Goal: Task Accomplishment & Management: Complete application form

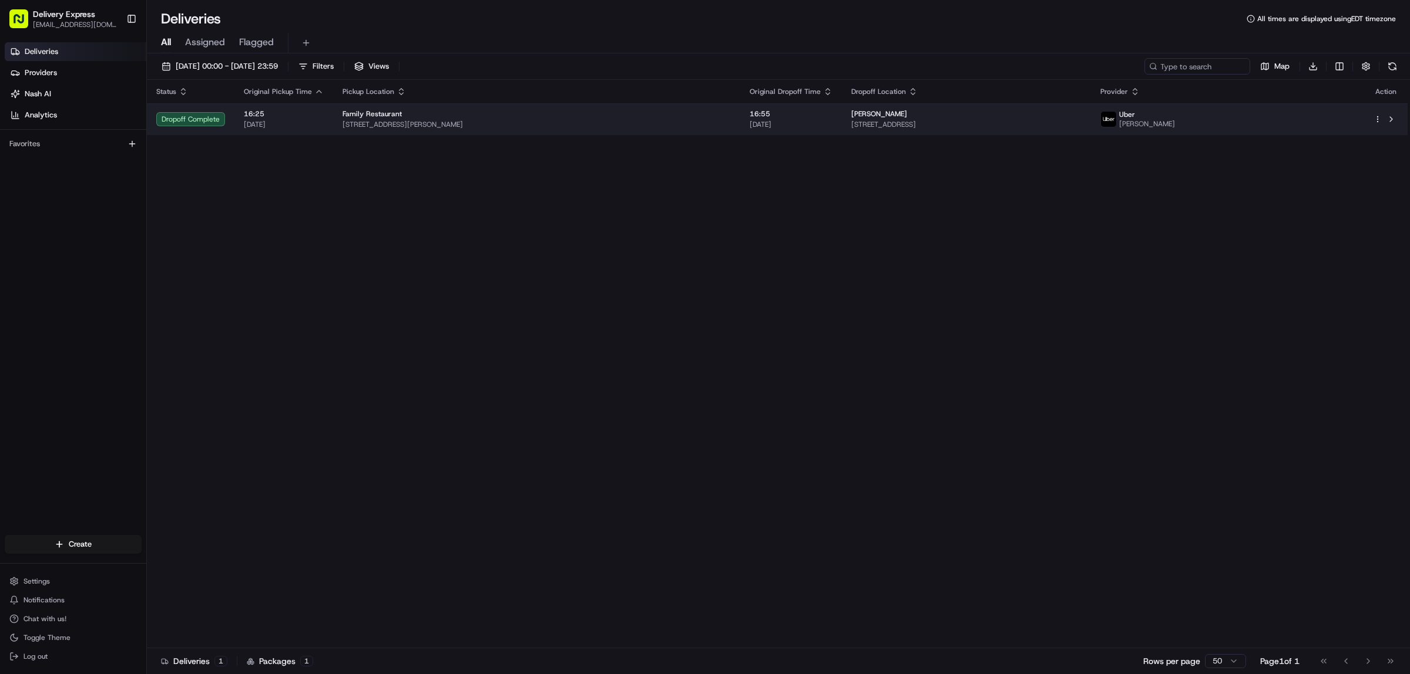
click at [1376, 119] on html "Delivery Express [EMAIL_ADDRESS][DOMAIN_NAME] Toggle Sidebar Deliveries Provide…" at bounding box center [705, 337] width 1410 height 674
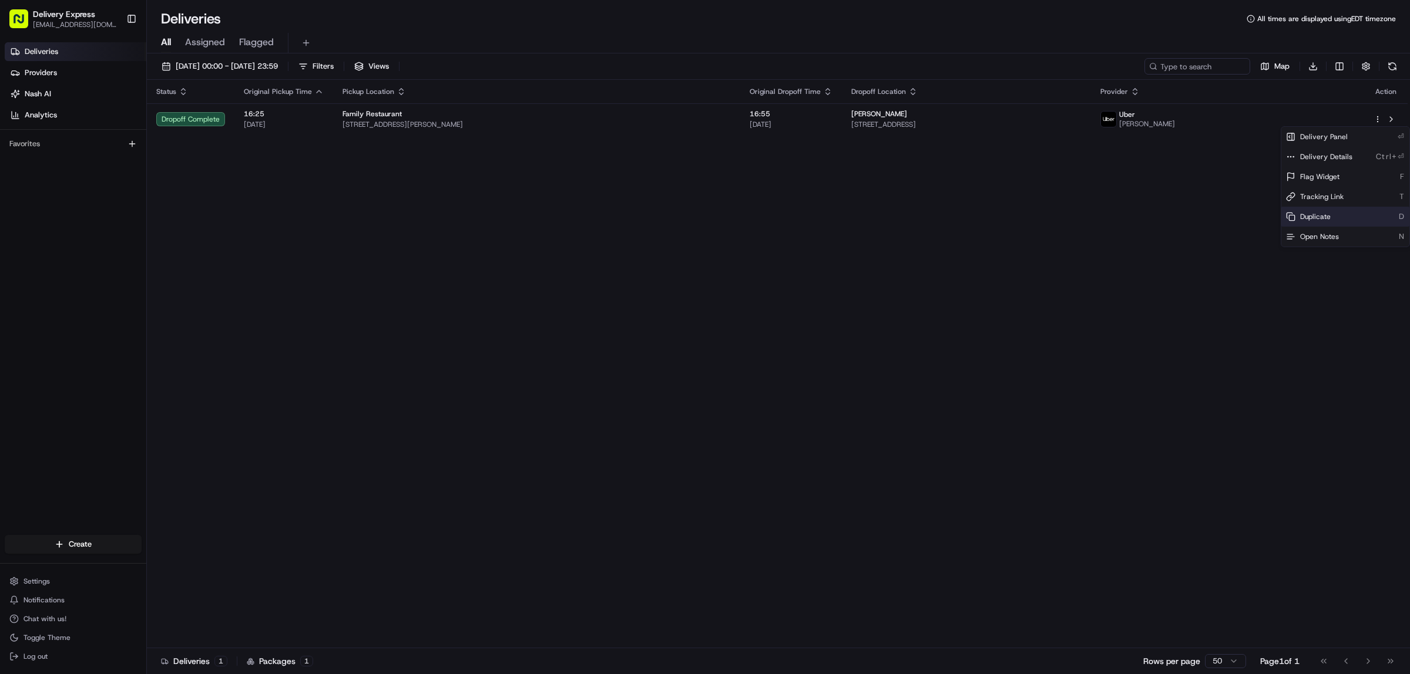
click at [1334, 212] on div "Duplicate D" at bounding box center [1345, 217] width 128 height 20
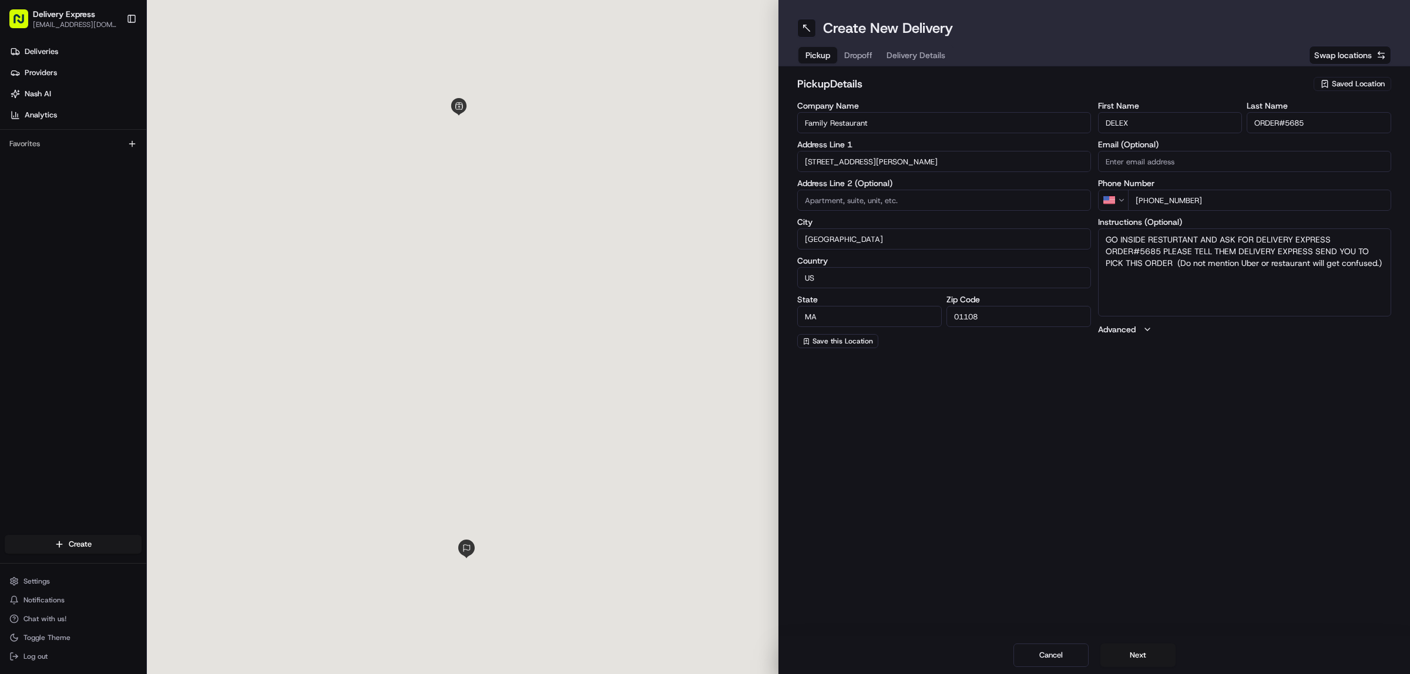
click at [892, 118] on input "Family Restaurant" at bounding box center [944, 122] width 294 height 21
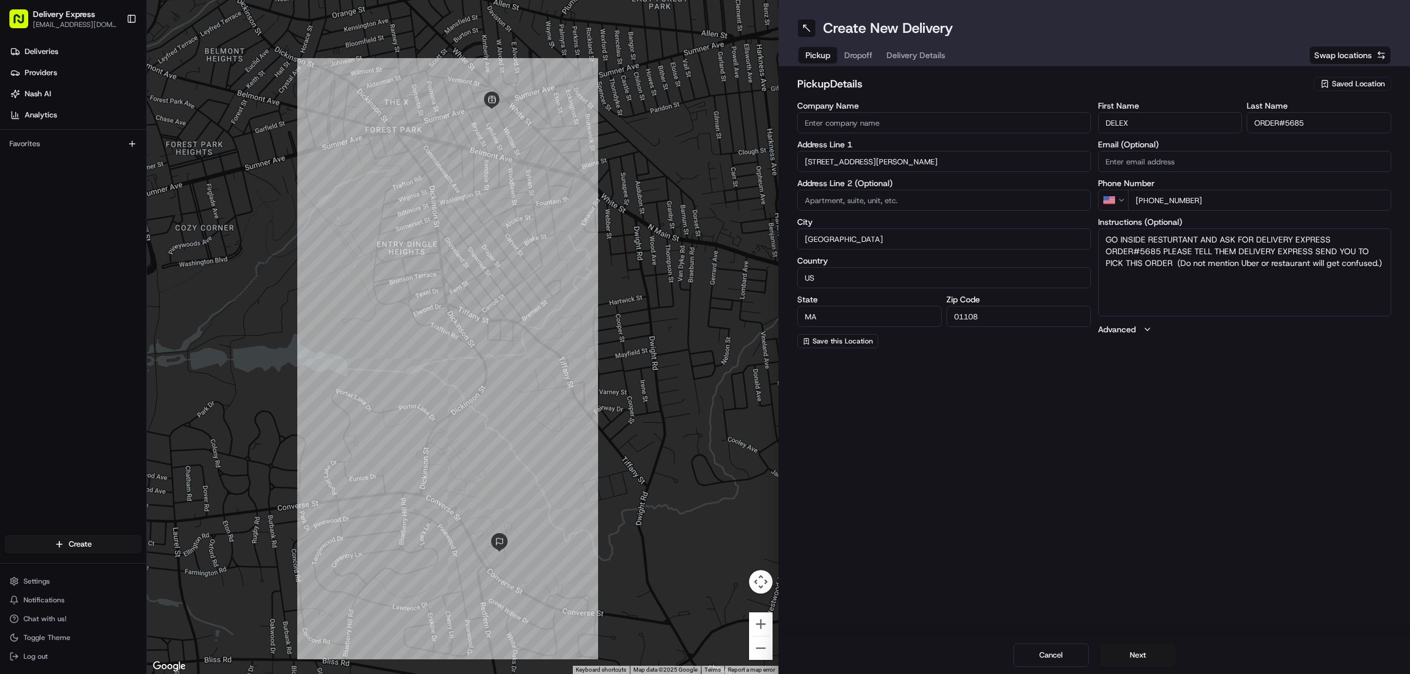
drag, startPoint x: 1285, startPoint y: 124, endPoint x: 1314, endPoint y: 126, distance: 29.5
click at [1314, 126] on input "ORDER#5685" at bounding box center [1318, 122] width 144 height 21
type input "ORDER#"
drag, startPoint x: 1138, startPoint y: 250, endPoint x: 1162, endPoint y: 251, distance: 23.5
click at [1162, 251] on textarea "GO INSIDE RESTURTANT AND ASK FOR DELIVERY EXPRESS ORDER#5685 PLEASE TELL THEM D…" at bounding box center [1245, 272] width 294 height 88
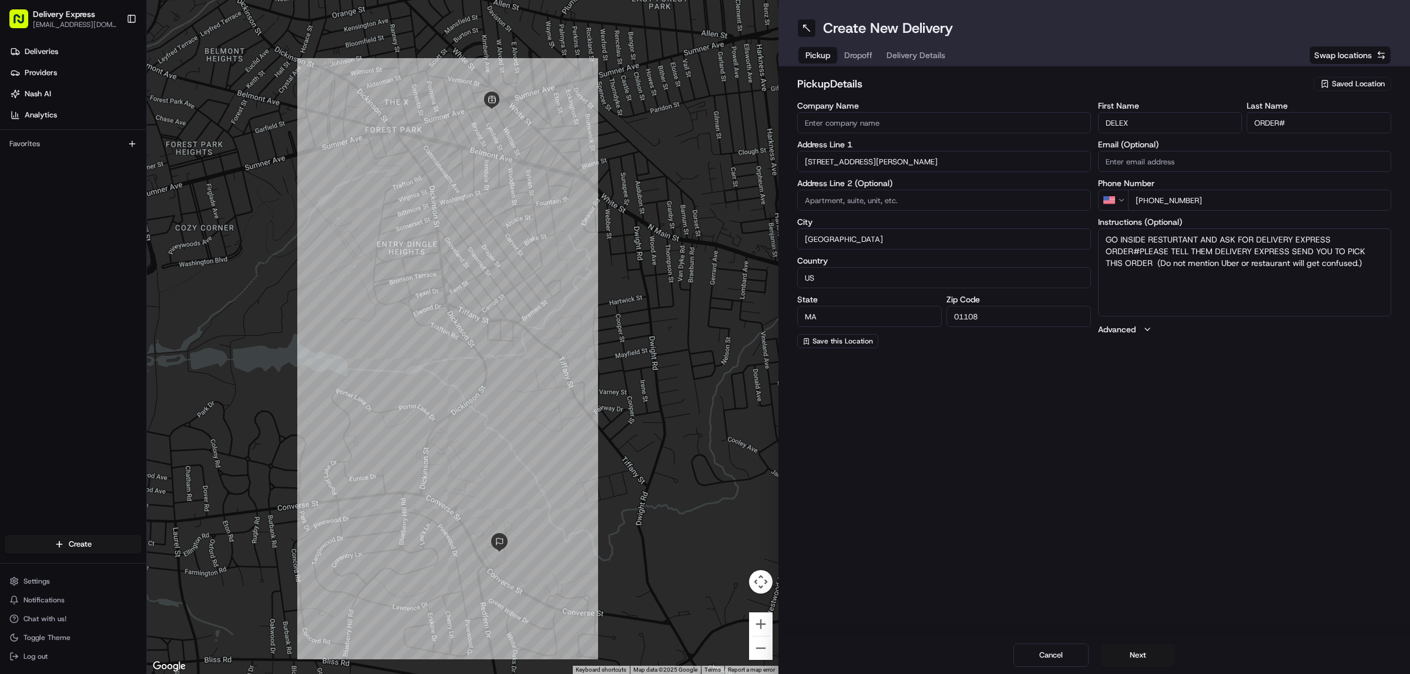
type textarea "GO INSIDE RESTURTANT AND ASK FOR DELIVERY EXPRESS ORDER#PLEASE TELL THEM DELIVE…"
click at [881, 166] on input "715 Sumner Ave" at bounding box center [944, 161] width 294 height 21
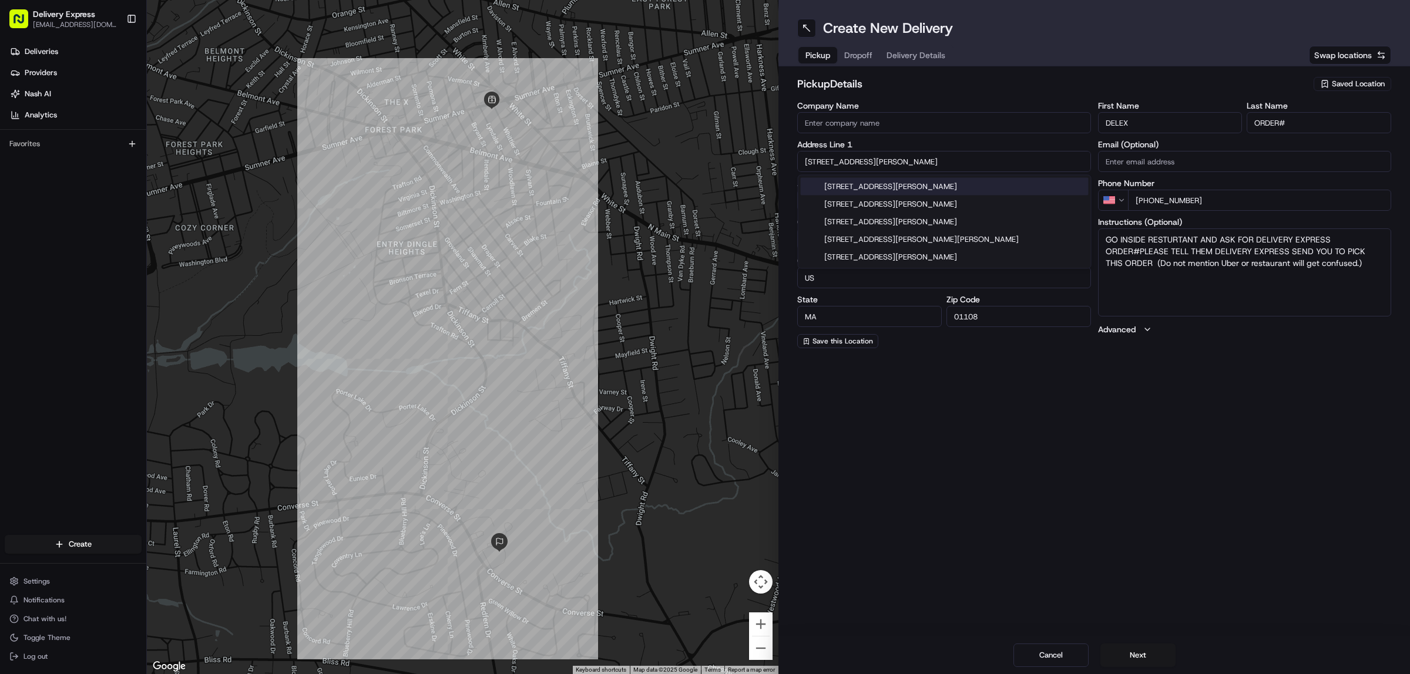
click at [881, 166] on input "715 Sumner Ave" at bounding box center [944, 161] width 294 height 21
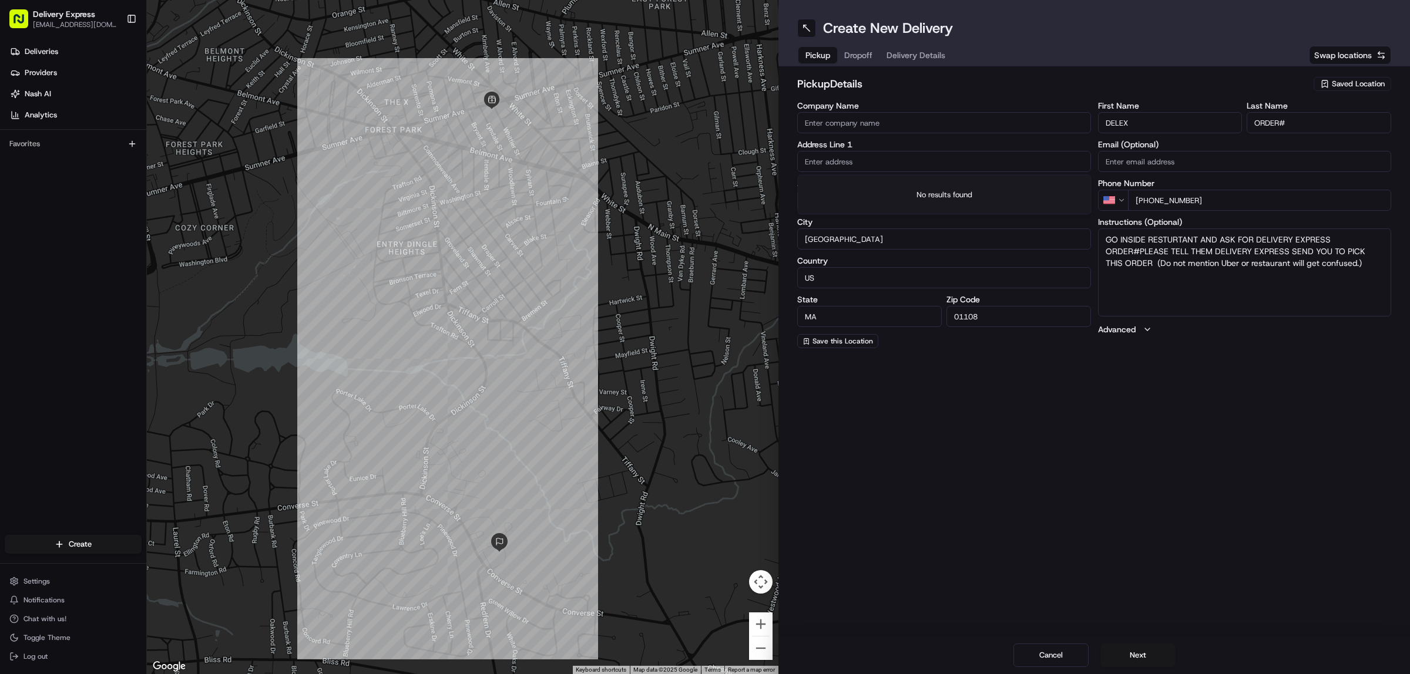
click at [816, 49] on span "Pickup" at bounding box center [817, 55] width 25 height 12
click at [858, 48] on button "Dropoff" at bounding box center [858, 55] width 42 height 16
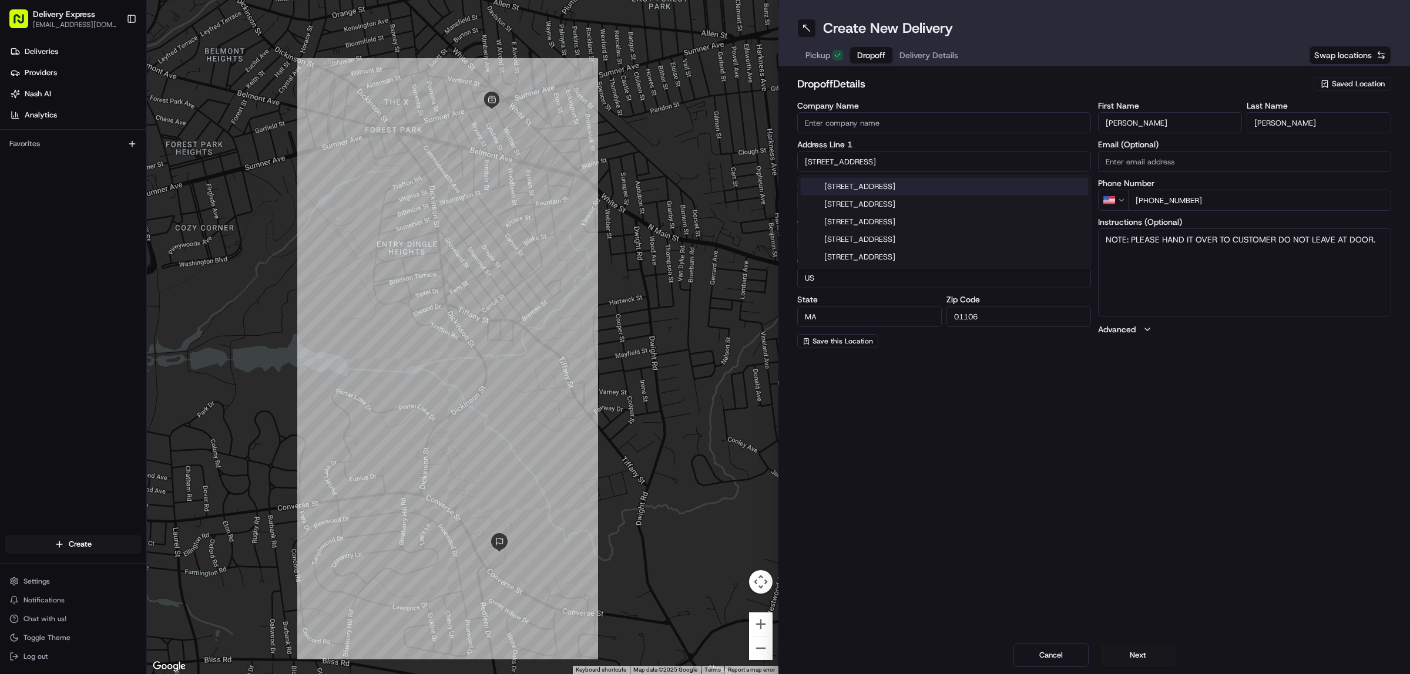
click at [867, 160] on input "832 Converse St" at bounding box center [944, 161] width 294 height 21
click at [1160, 122] on input "Patricia" at bounding box center [1170, 122] width 144 height 21
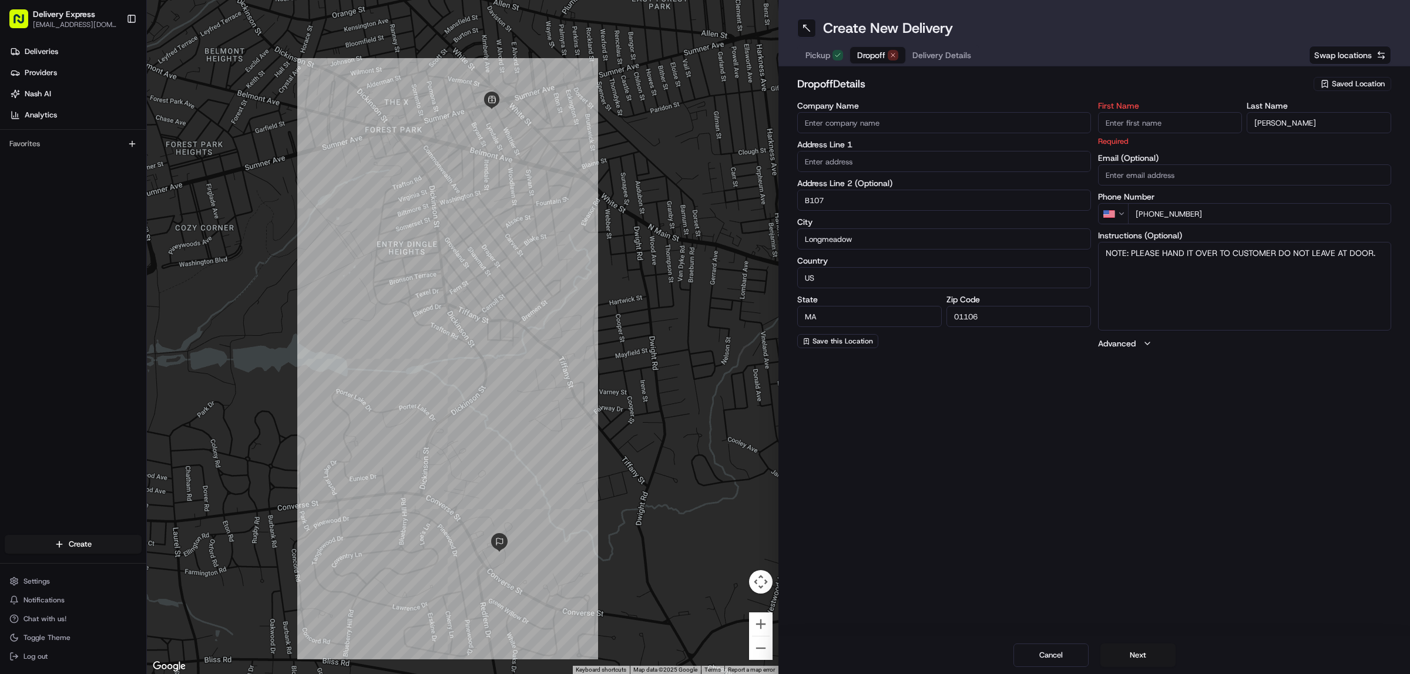
click at [1303, 122] on input "Mcquade" at bounding box center [1318, 122] width 144 height 21
click at [940, 52] on span "Delivery Details" at bounding box center [941, 55] width 59 height 12
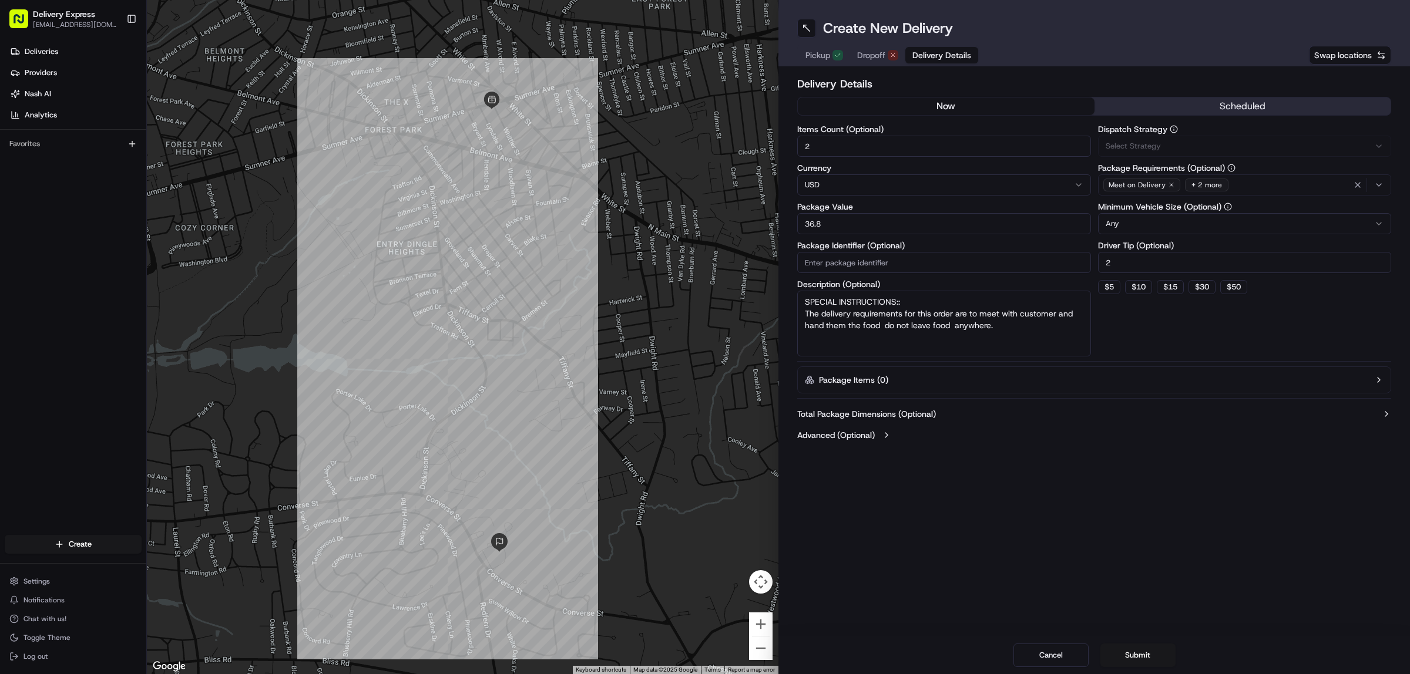
click at [940, 52] on span "Delivery Details" at bounding box center [941, 55] width 59 height 12
click at [871, 149] on input "2" at bounding box center [944, 146] width 294 height 21
click at [855, 213] on input "36.8" at bounding box center [944, 223] width 294 height 21
click at [853, 214] on input "36.8" at bounding box center [944, 223] width 294 height 21
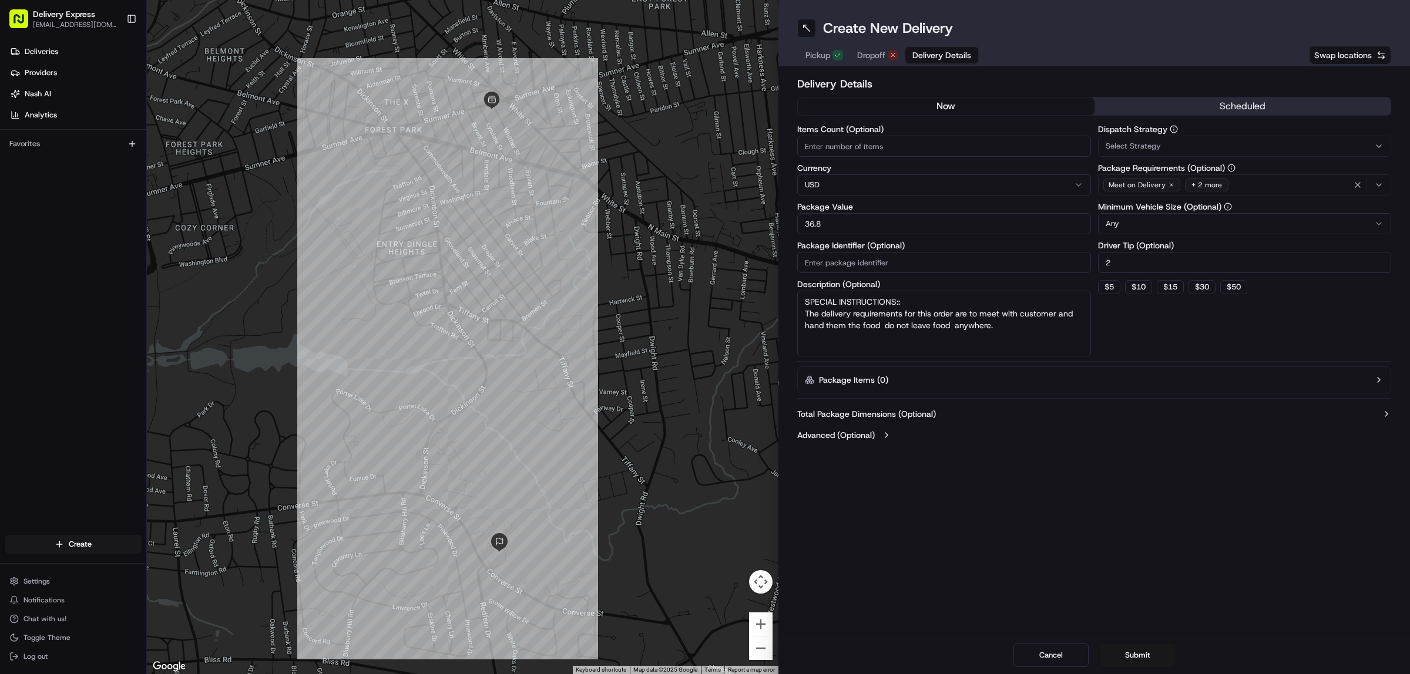
click at [853, 214] on input "36.8" at bounding box center [944, 223] width 294 height 21
click at [809, 52] on span "Pickup" at bounding box center [817, 55] width 25 height 12
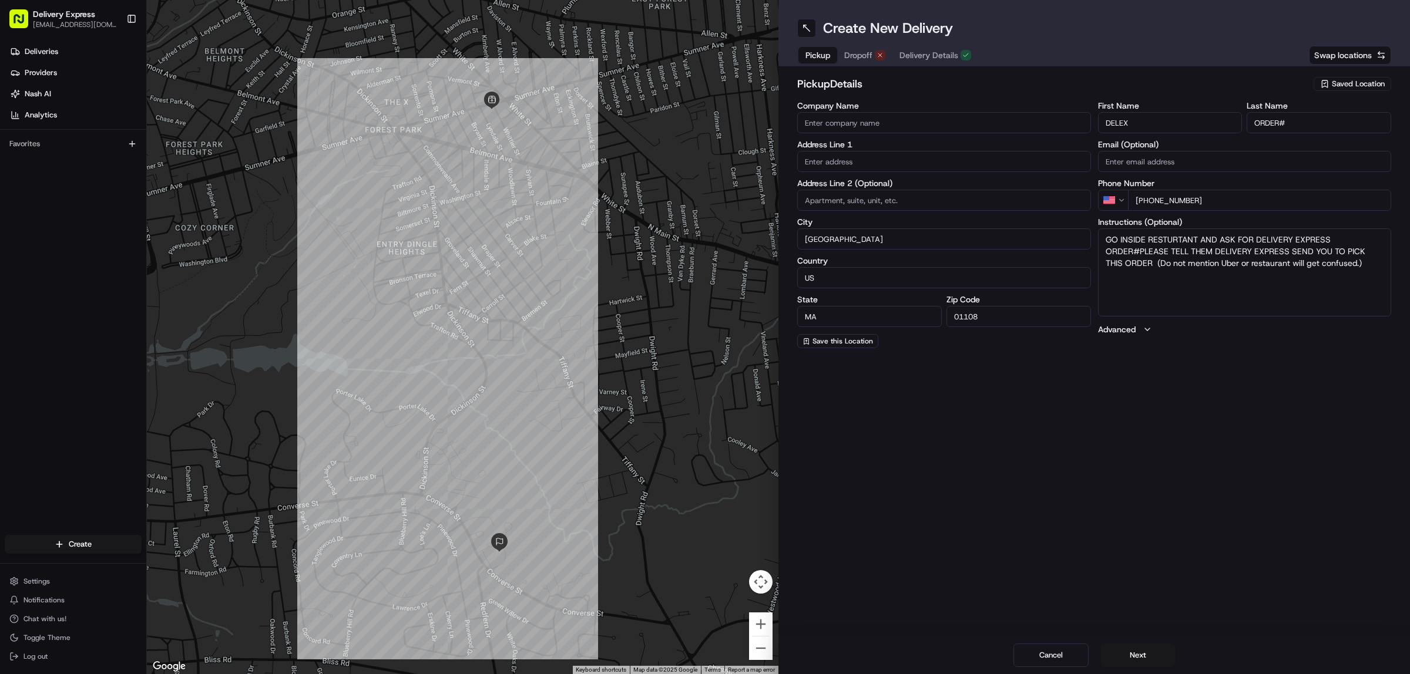
click at [855, 125] on input "Company Name" at bounding box center [944, 122] width 294 height 21
paste input "Crazy Noodles"
type input "Crazy Noodles"
click at [1286, 122] on input "ORDER#" at bounding box center [1318, 122] width 144 height 21
paste input "14456"
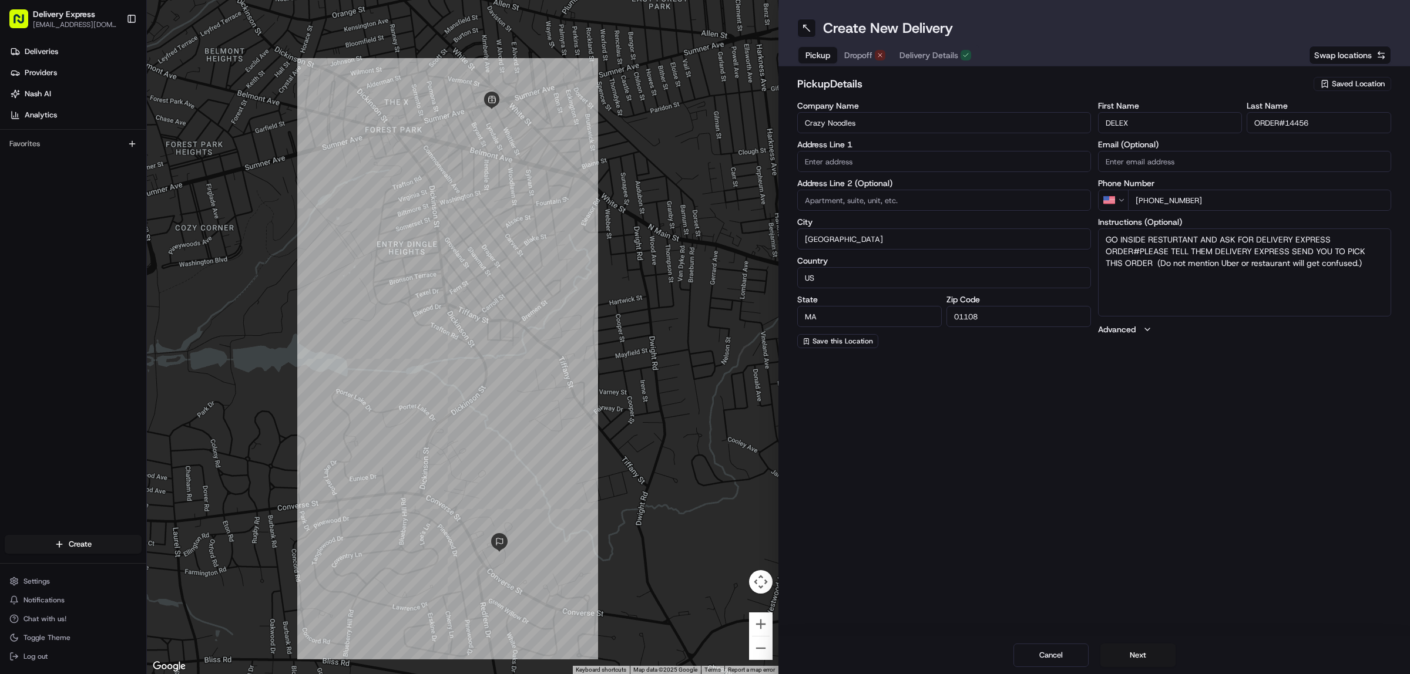
type input "ORDER#14456"
click at [838, 157] on input "text" at bounding box center [944, 161] width 294 height 21
paste input "36 Main St, Amherst, MA 01002"
click at [920, 189] on div "36 Main St, Amherst, MA 01002" at bounding box center [945, 187] width 288 height 18
type input "[STREET_ADDRESS]"
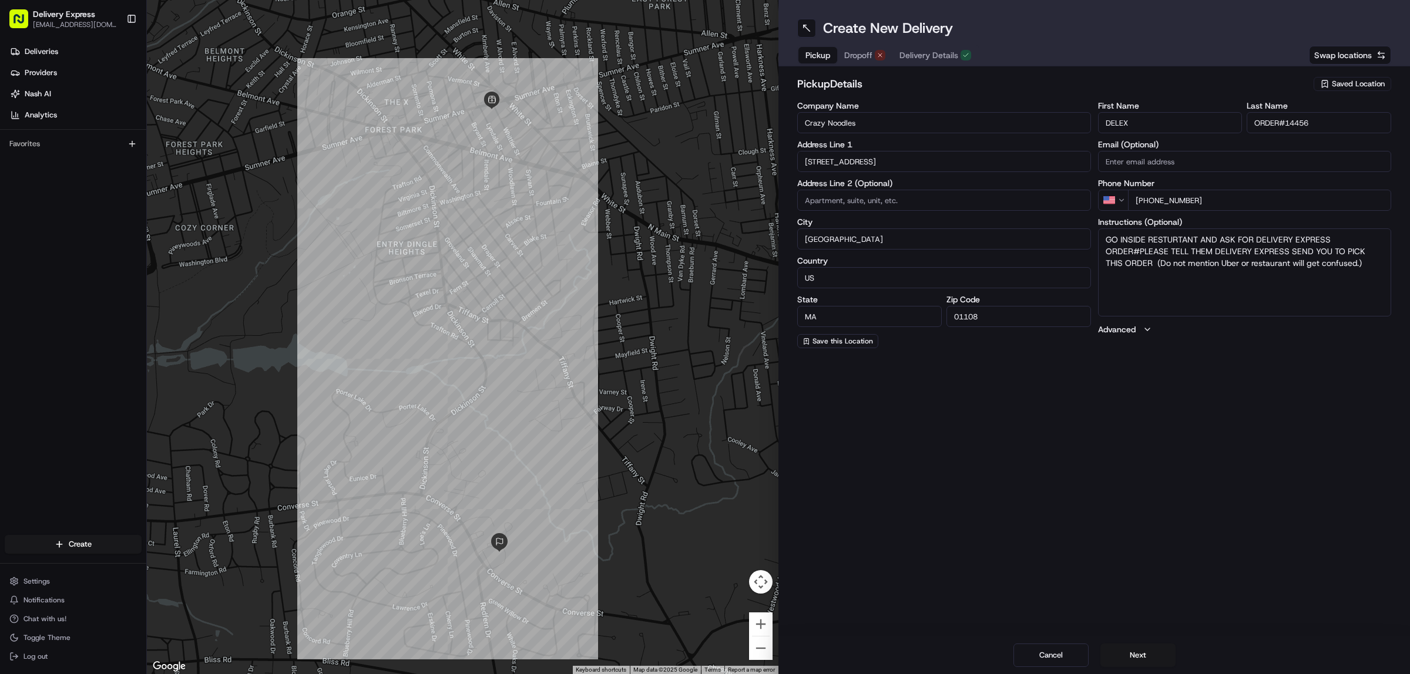
type input "Amherst"
type input "United States"
type input "01002"
type input "36 Main Street"
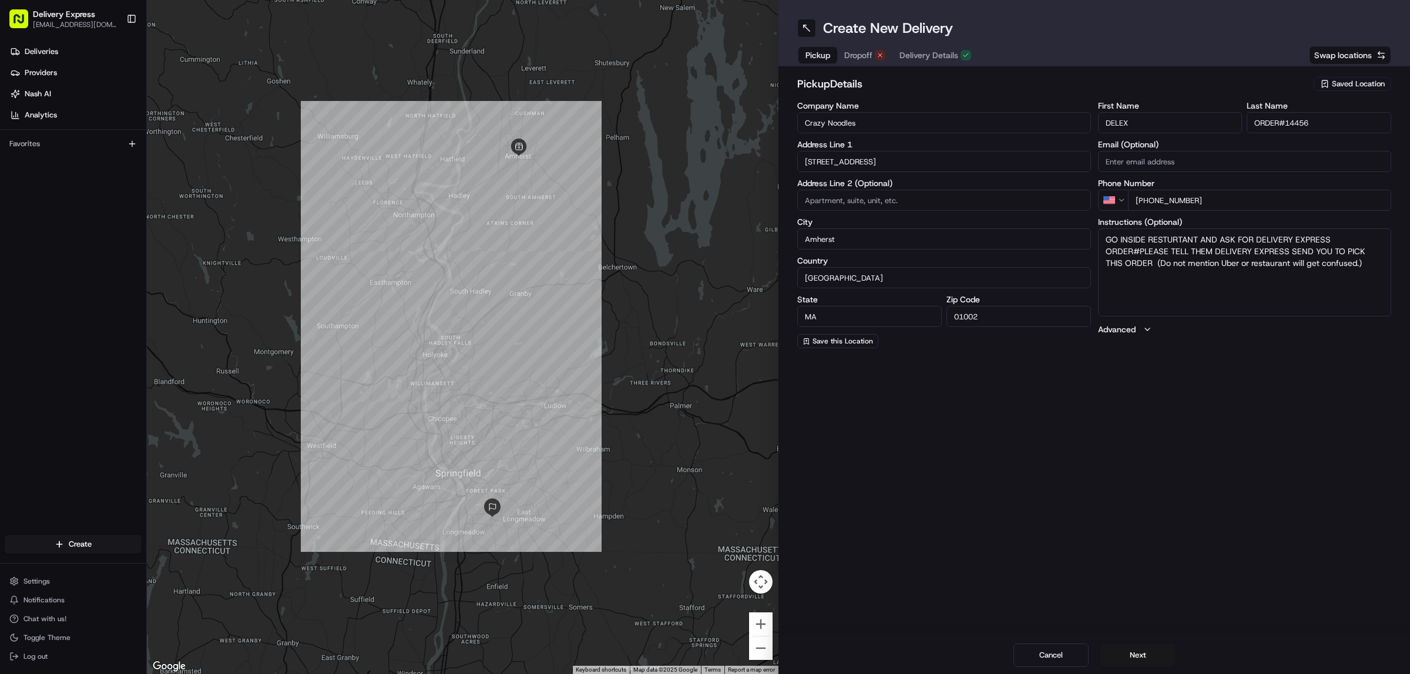
drag, startPoint x: 1284, startPoint y: 125, endPoint x: 1313, endPoint y: 127, distance: 28.9
click at [1313, 127] on input "ORDER#14456" at bounding box center [1318, 122] width 144 height 21
click at [1138, 250] on textarea "GO INSIDE RESTURTANT AND ASK FOR DELIVERY EXPRESS ORDER#PLEASE TELL THEM DELIVE…" at bounding box center [1245, 272] width 294 height 88
paste textarea "14456"
type textarea "GO INSIDE RESTURTANT AND ASK FOR DELIVERY EXPRESS ORDER# 14456 PLEASE TELL THEM…"
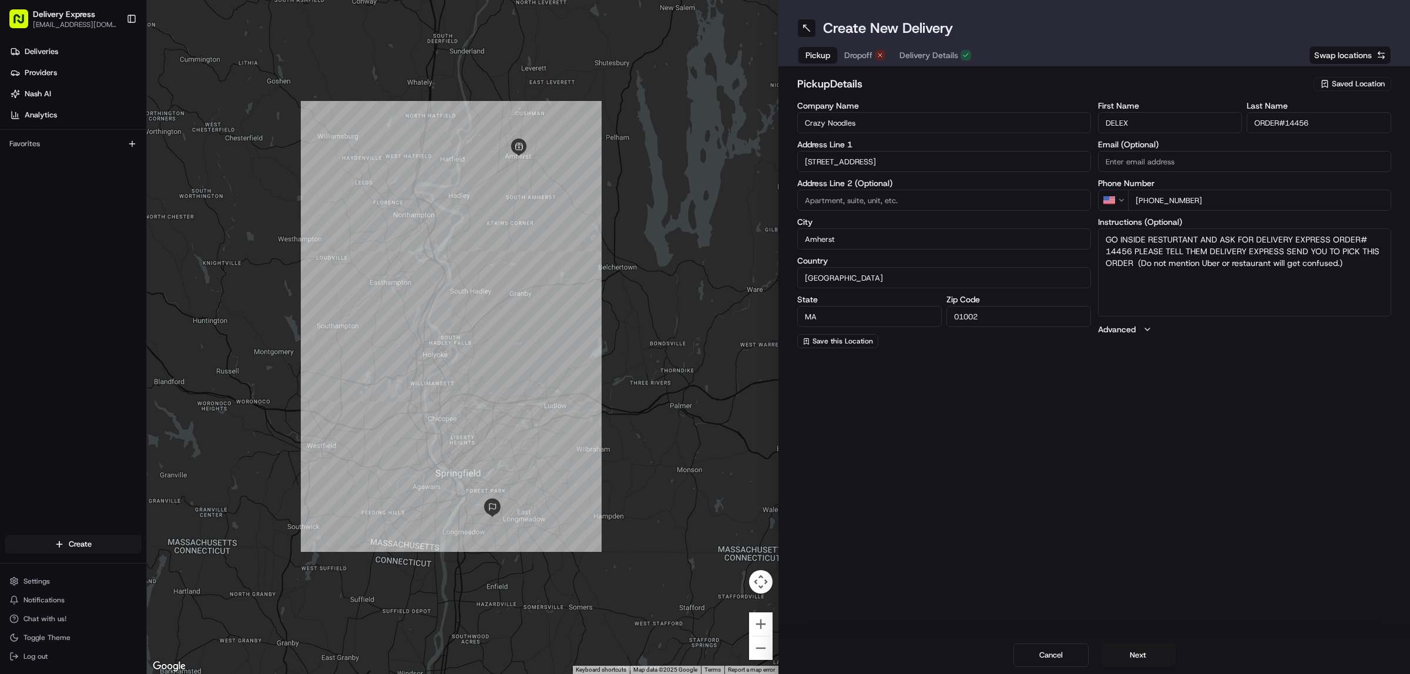
click at [862, 53] on span "Dropoff" at bounding box center [858, 55] width 28 height 12
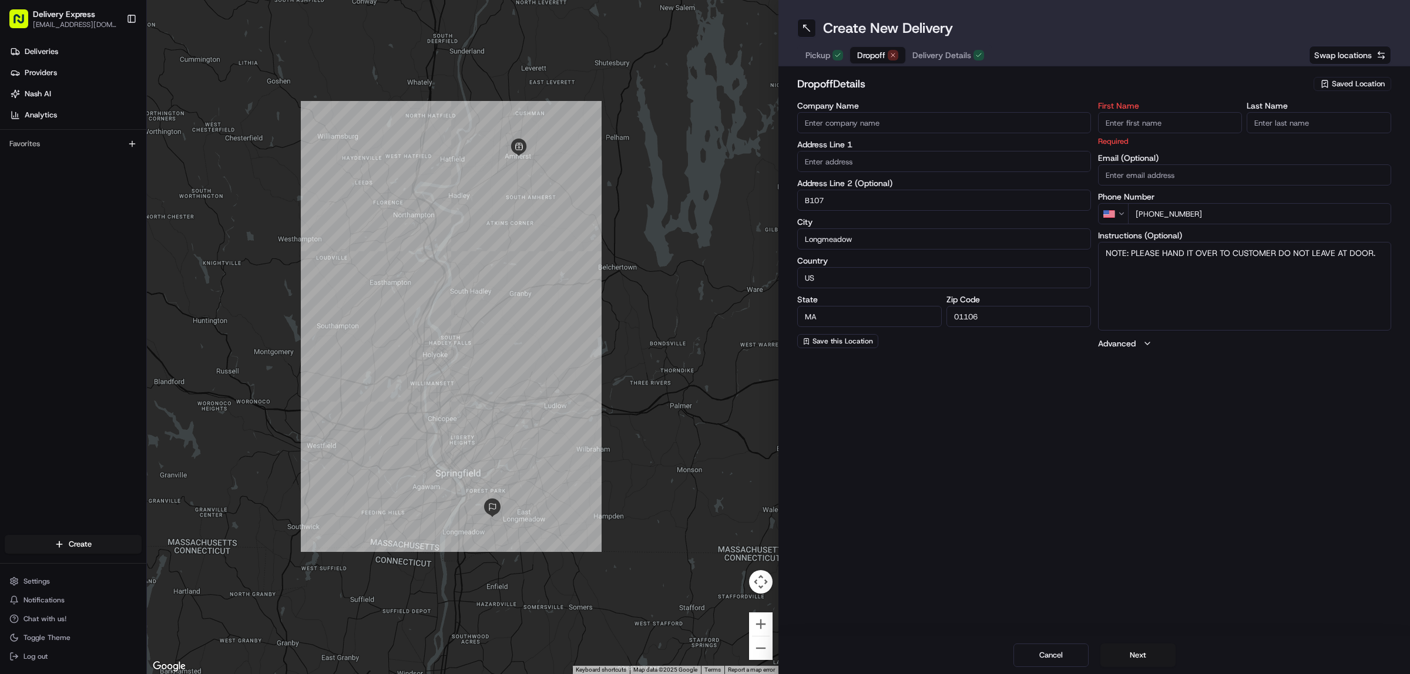
click at [882, 160] on input "text" at bounding box center [944, 161] width 294 height 21
paste input "1040 N Pleasant St, Apt 212, Amherst, 01002"
click at [890, 180] on div "1040 N Pleasant St apt 212, Amherst, MA 01002" at bounding box center [945, 187] width 288 height 18
type input "[STREET_ADDRESS]"
type input "212"
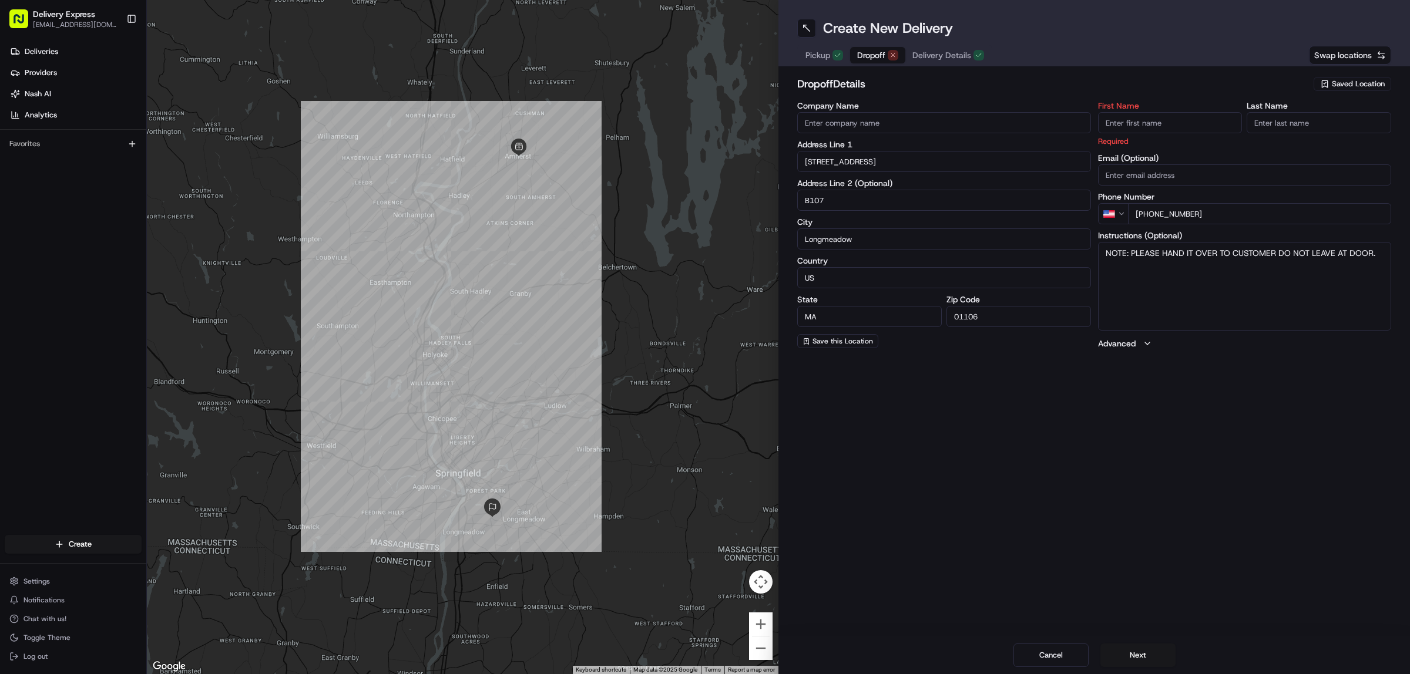
type input "Amherst"
type input "United States"
type input "01002"
type input "1040 North Pleasant Street"
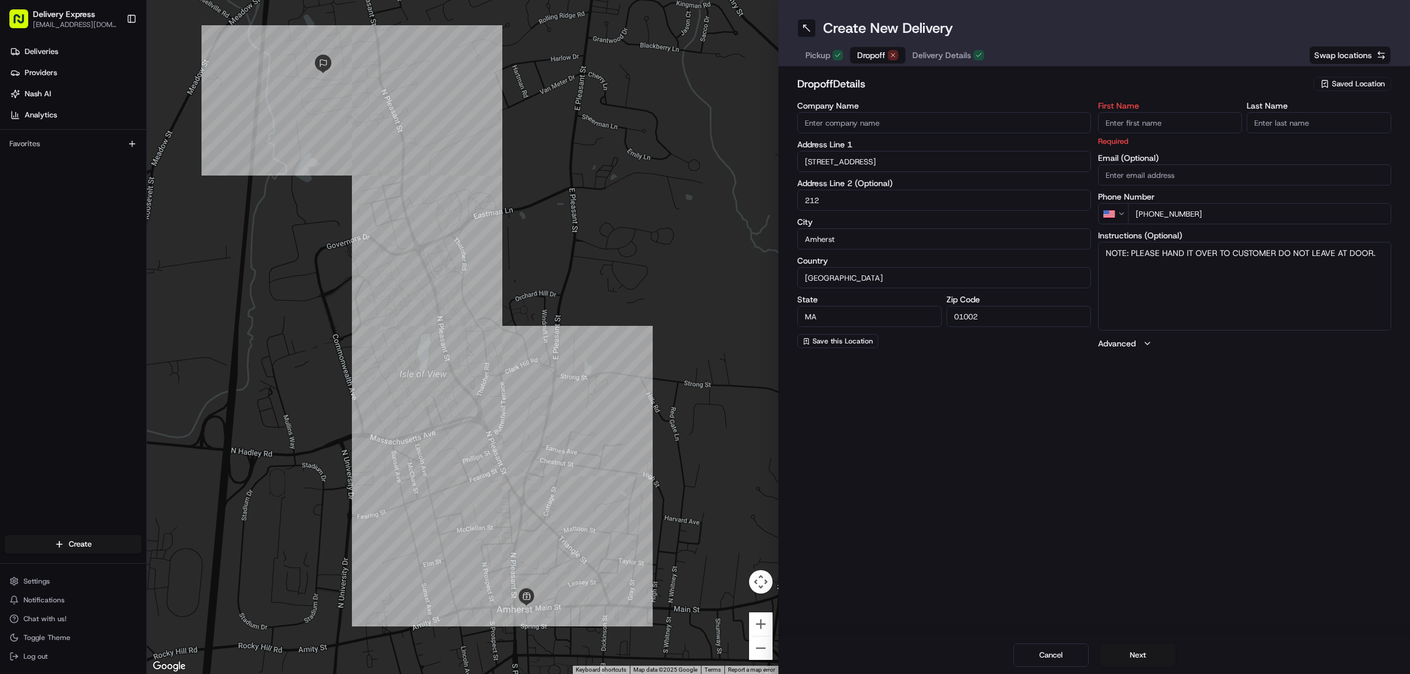
click at [1139, 116] on input "First Name" at bounding box center [1170, 122] width 144 height 21
paste input "[PERSON_NAME]"
drag, startPoint x: 1128, startPoint y: 121, endPoint x: 1165, endPoint y: 125, distance: 36.6
click at [1165, 125] on input "[PERSON_NAME]" at bounding box center [1170, 122] width 144 height 21
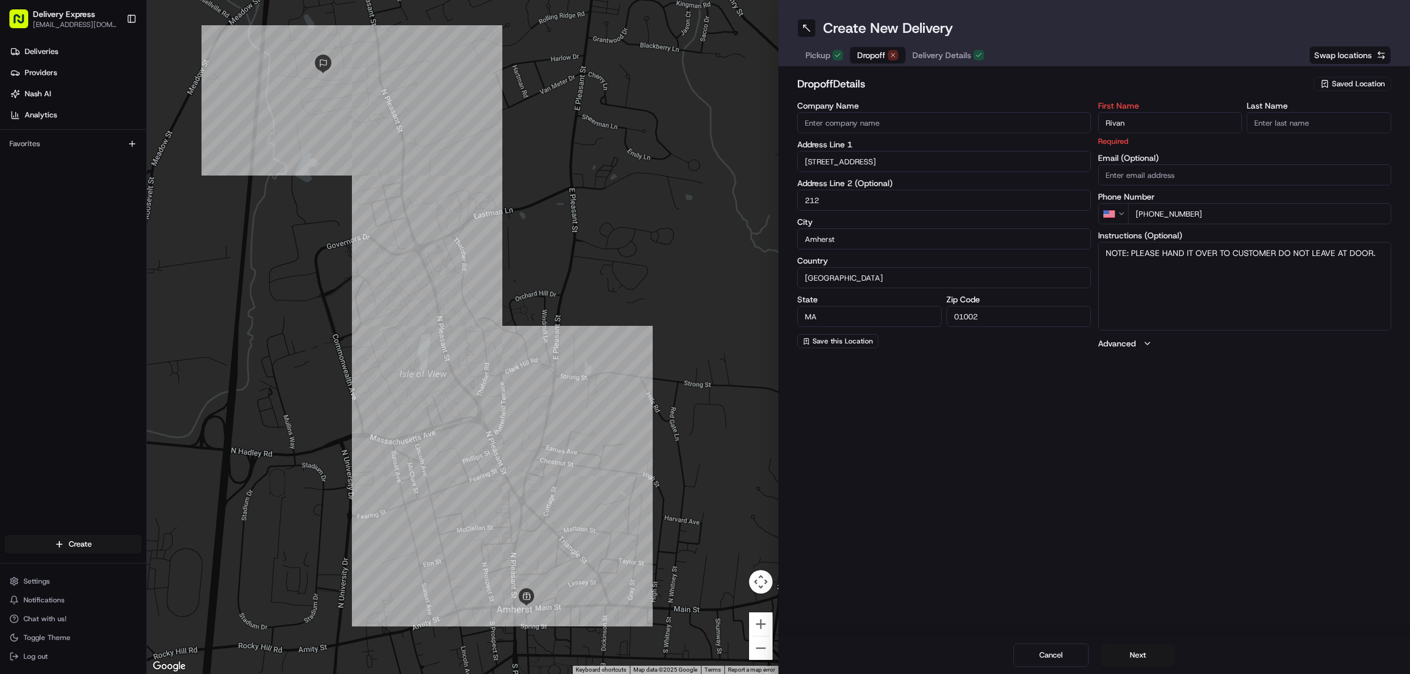
drag, startPoint x: 1126, startPoint y: 123, endPoint x: 1188, endPoint y: 127, distance: 62.4
click at [1188, 127] on input "Rivan" at bounding box center [1170, 122] width 144 height 21
type input "Rivan"
click at [1283, 122] on input "Last Name" at bounding box center [1318, 122] width 144 height 21
paste input "Juthani"
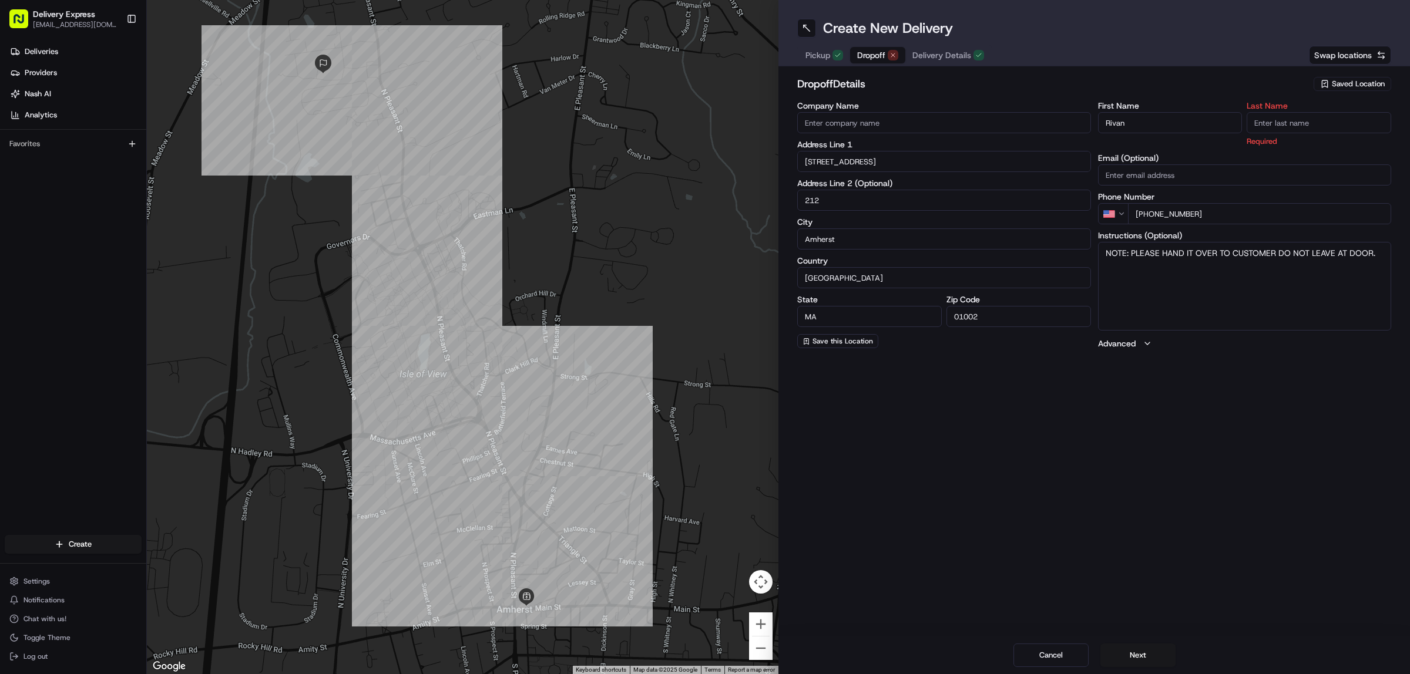
type input "Juthani"
click at [929, 55] on span "Delivery Details" at bounding box center [941, 55] width 59 height 12
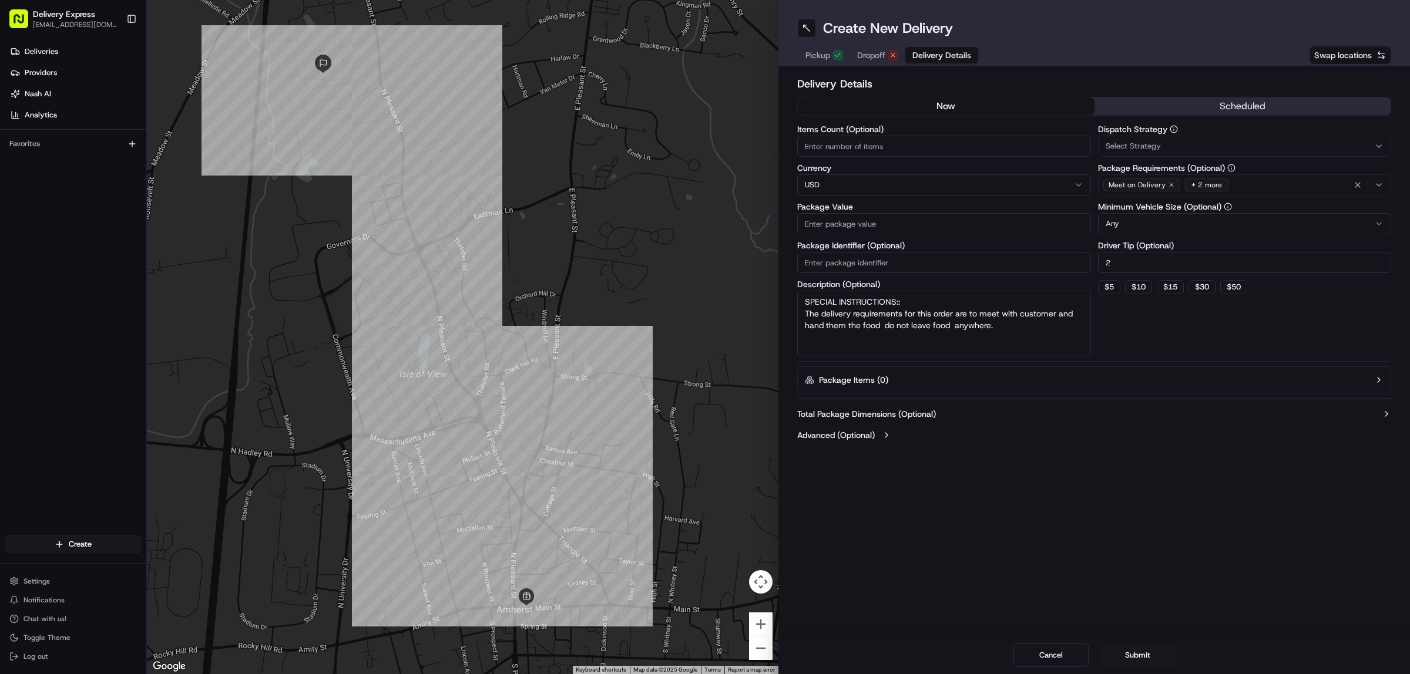
click at [870, 48] on button "Dropoff" at bounding box center [877, 55] width 55 height 16
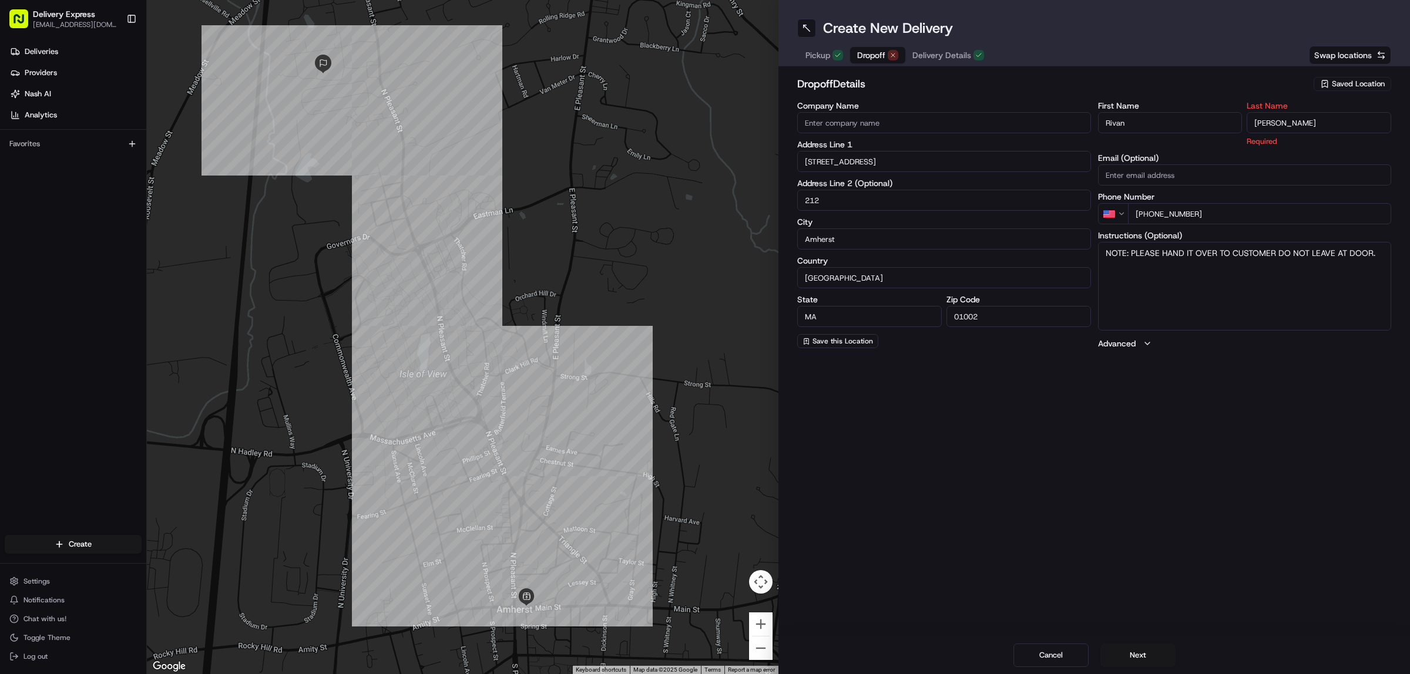
click at [1260, 218] on input "[PHONE_NUMBER]" at bounding box center [1260, 213] width 264 height 21
click at [1233, 277] on textarea "NOTE: PLEASE HAND IT OVER TO CUSTOMER DO NOT LEAVE AT DOOR." at bounding box center [1245, 286] width 294 height 88
click at [870, 48] on button "Dropoff" at bounding box center [877, 55] width 55 height 16
click at [1167, 389] on div "Create New Delivery Pickup Dropoff Delivery Details Swap locations dropoff Deta…" at bounding box center [1093, 337] width 631 height 674
click at [944, 55] on span "Delivery Details" at bounding box center [941, 55] width 59 height 12
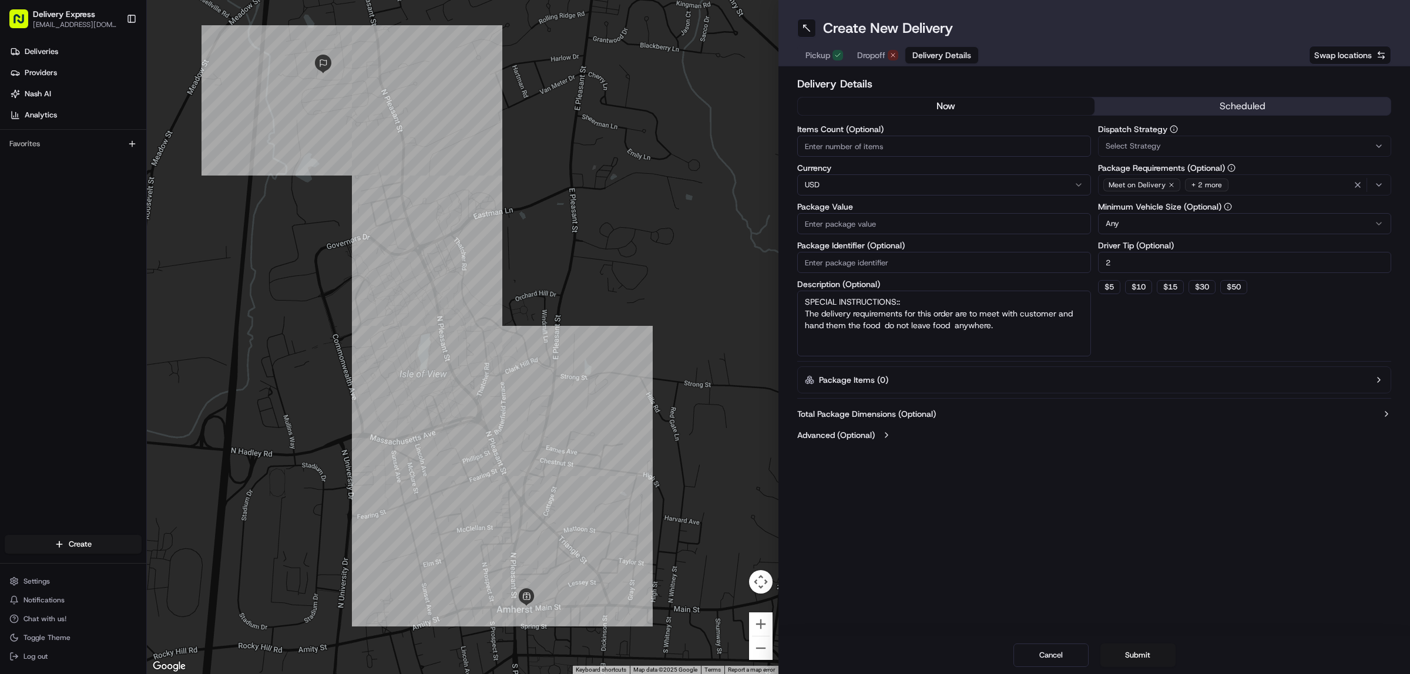
click at [842, 227] on input "Package Value" at bounding box center [944, 223] width 294 height 21
paste input "21.49"
type input "21.49"
click at [815, 146] on input "Items Count (Optional)" at bounding box center [944, 146] width 294 height 21
type input "2"
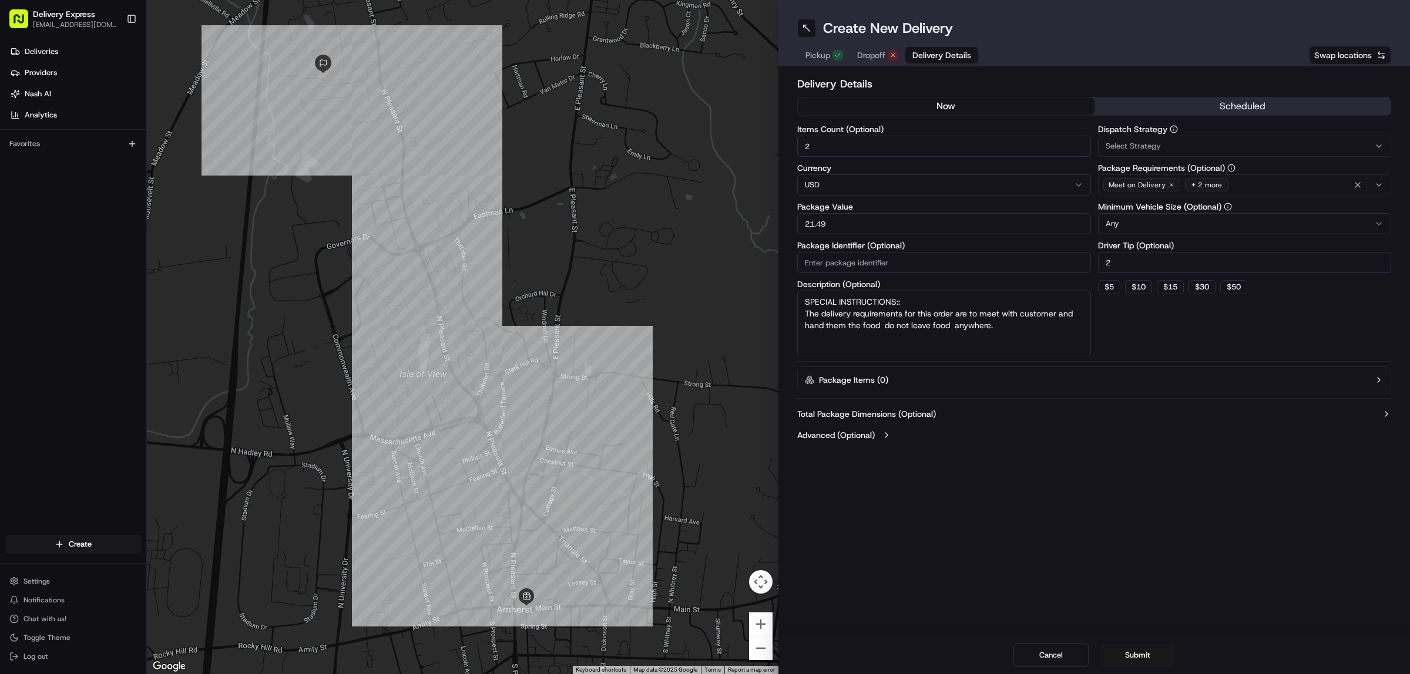
click at [876, 48] on button "Dropoff" at bounding box center [877, 55] width 55 height 16
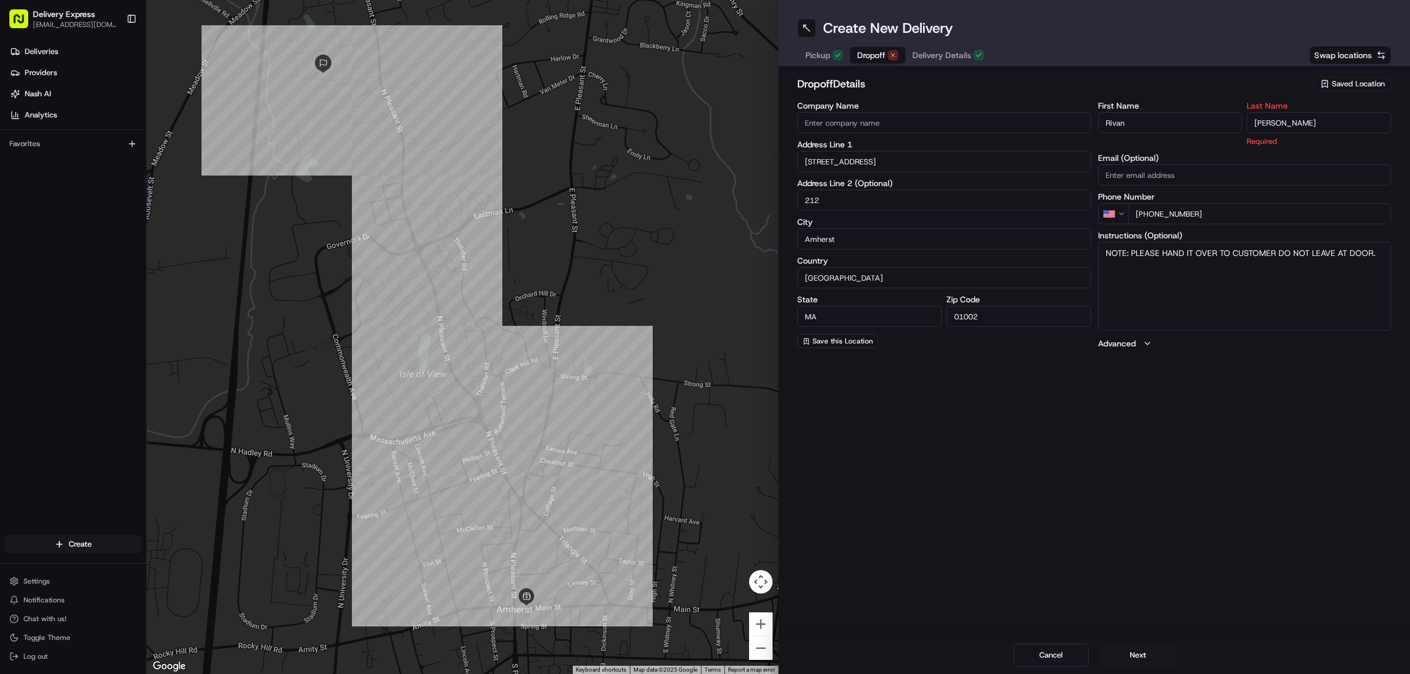
click at [1323, 122] on input "Juthani" at bounding box center [1318, 122] width 144 height 21
click at [1259, 119] on input "Juthani" at bounding box center [1318, 122] width 144 height 21
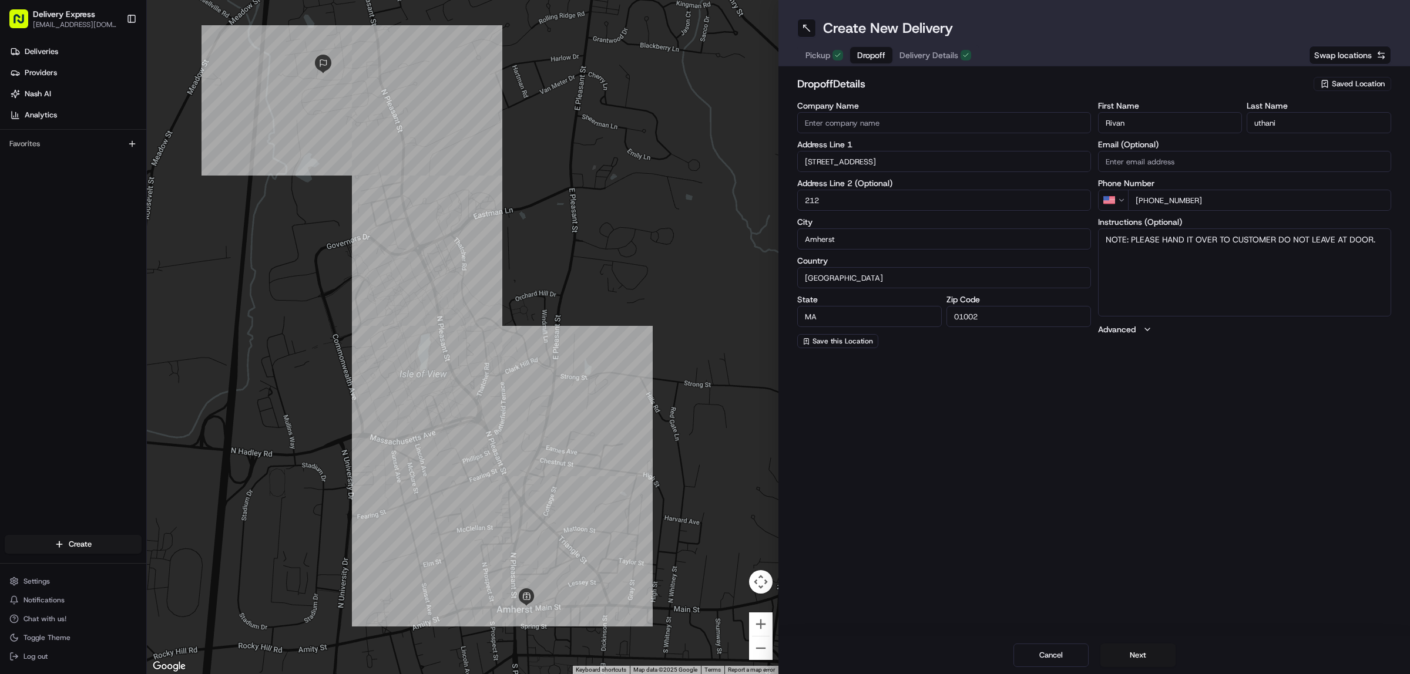
click at [1287, 154] on div "Email (Optional)" at bounding box center [1245, 156] width 294 height 32
click at [1255, 127] on input "uthani" at bounding box center [1318, 122] width 144 height 21
type input "Juthani"
click at [1269, 183] on label "Phone Number" at bounding box center [1245, 183] width 294 height 8
click at [1196, 406] on div "Create New Delivery Pickup Dropoff Delivery Details Swap locations dropoff Deta…" at bounding box center [1093, 337] width 631 height 674
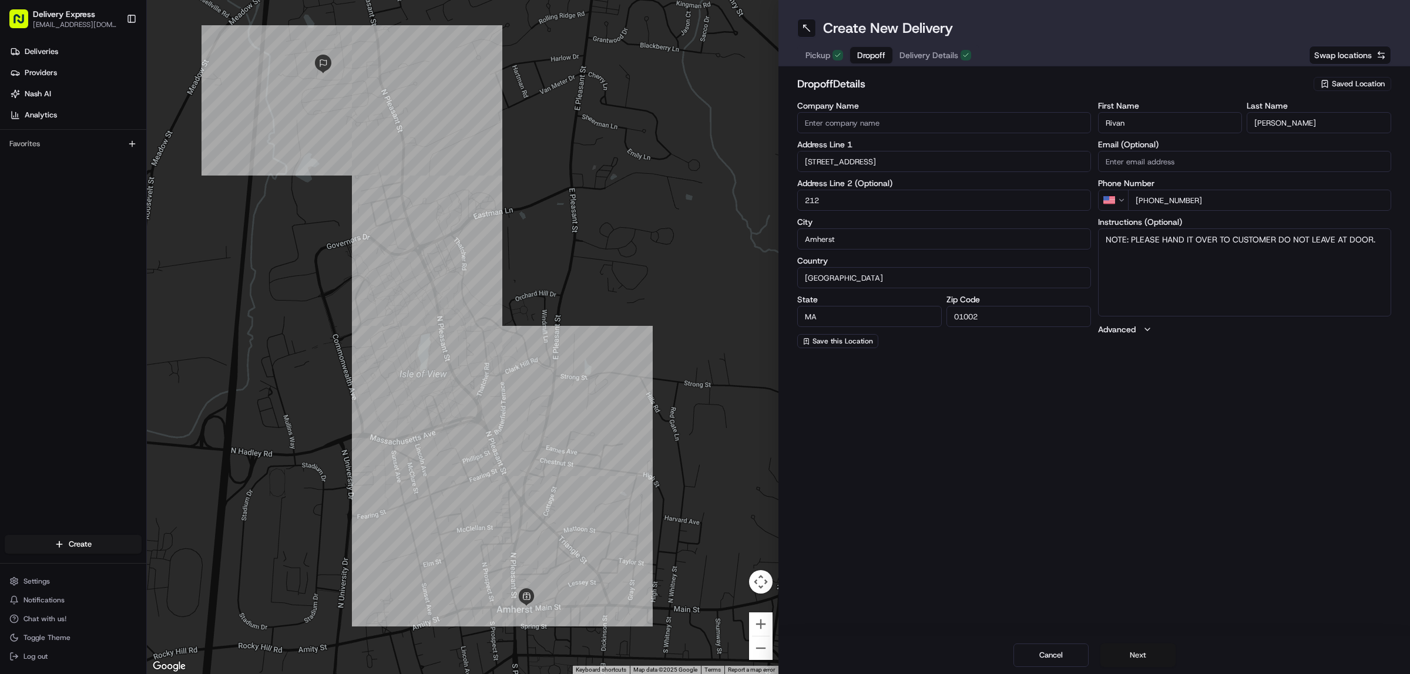
click at [1131, 653] on button "Next" at bounding box center [1137, 655] width 75 height 23
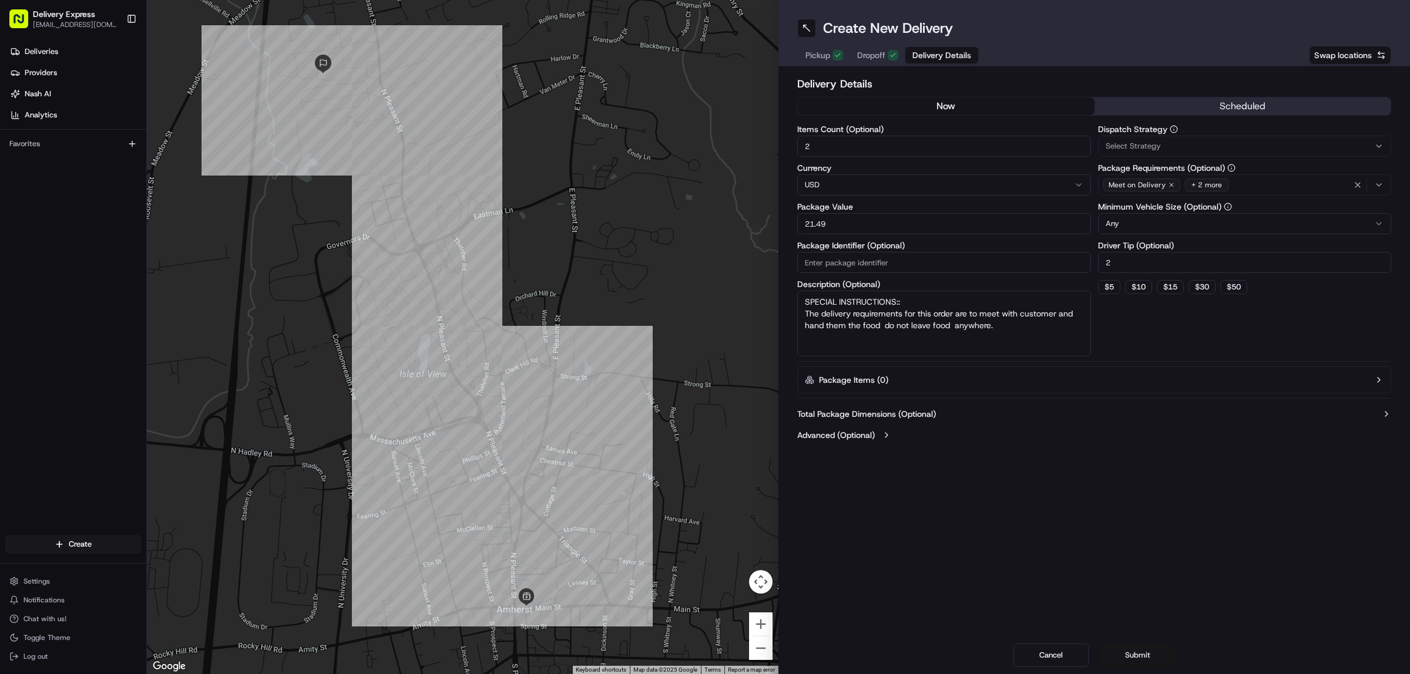
click at [1131, 653] on button "Submit" at bounding box center [1137, 655] width 75 height 23
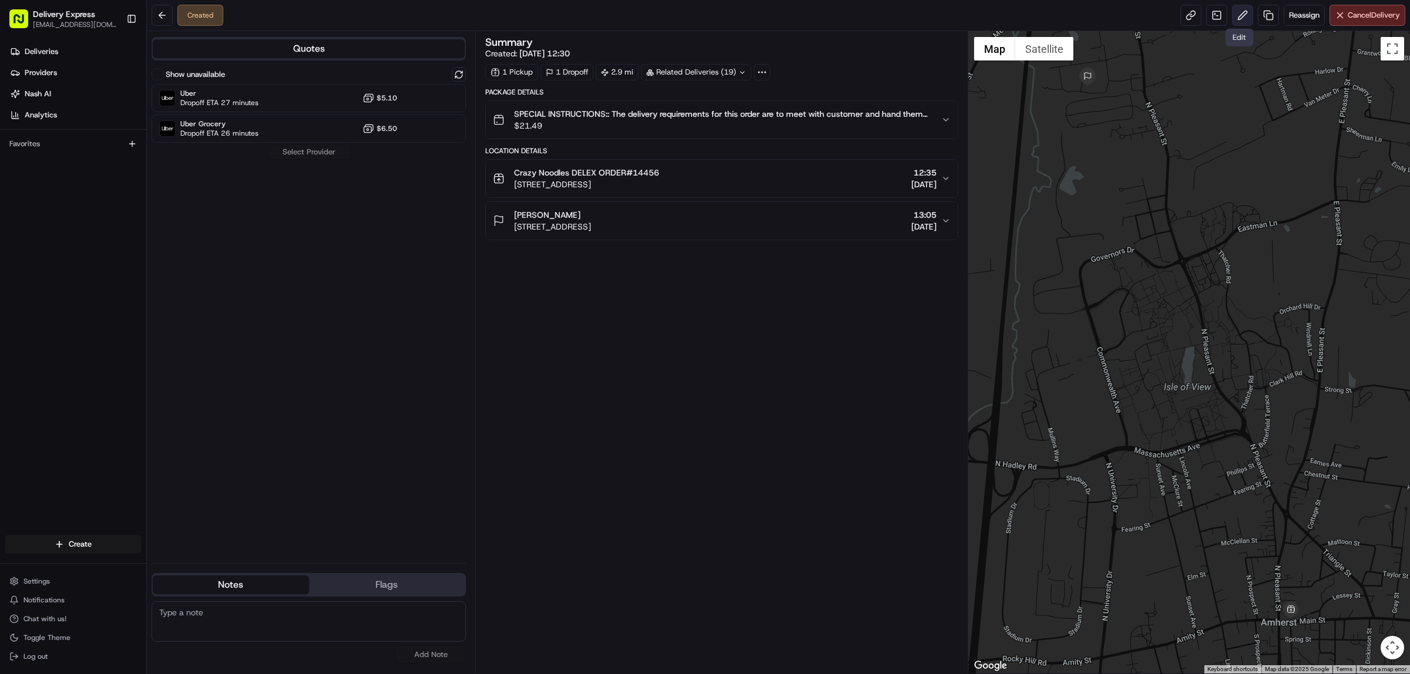
click at [1239, 19] on button at bounding box center [1242, 15] width 21 height 21
click at [300, 91] on div "Uber Dropoff ETA 27 minutes $5.10" at bounding box center [309, 98] width 314 height 28
click at [304, 151] on button "Assign Provider" at bounding box center [308, 152] width 83 height 14
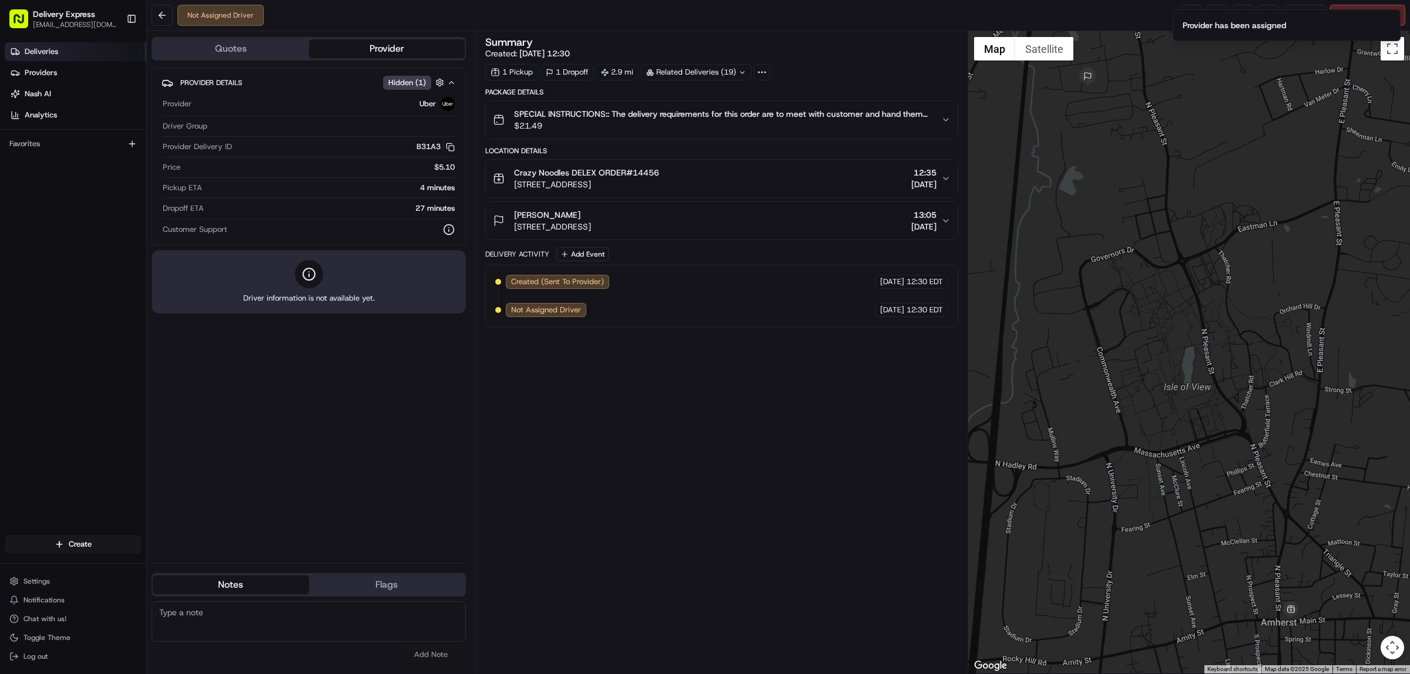
click at [78, 51] on link "Deliveries" at bounding box center [76, 51] width 142 height 19
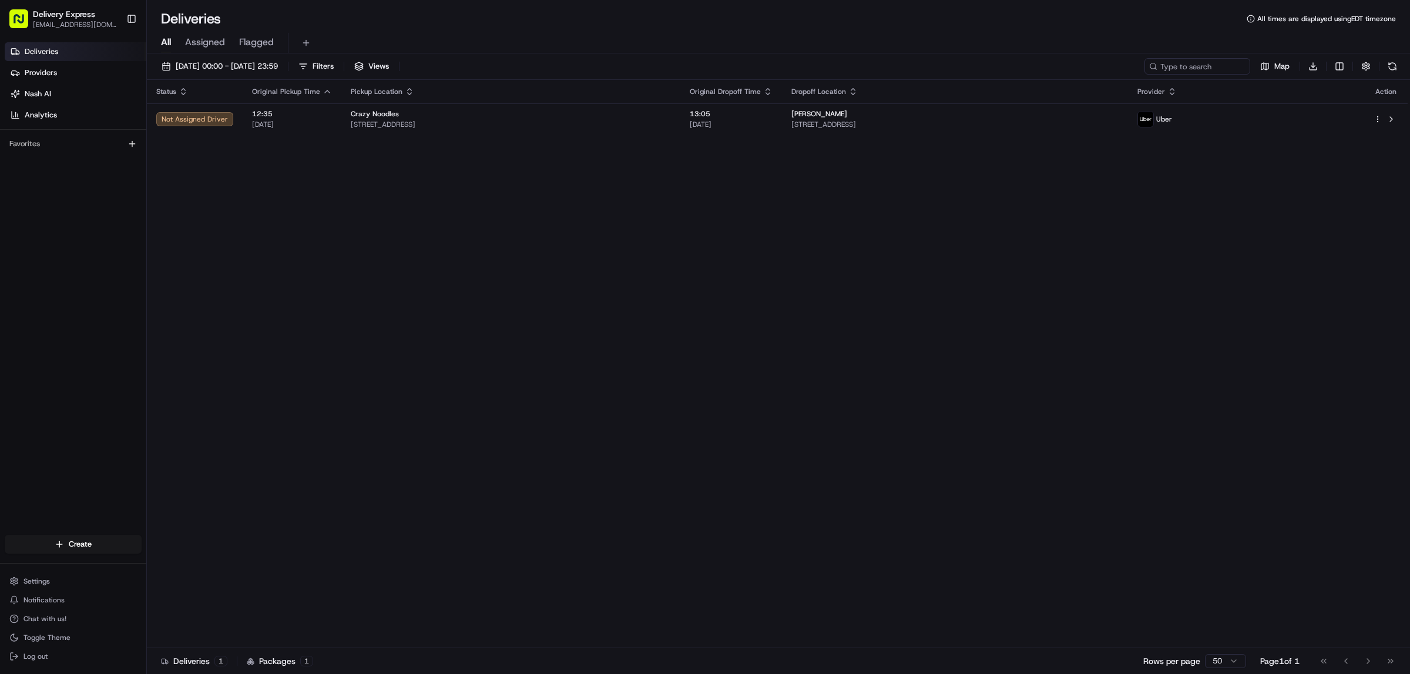
click at [993, 307] on div "Status Original Pickup Time Pickup Location Original Dropoff Time Dropoff Locat…" at bounding box center [777, 364] width 1260 height 569
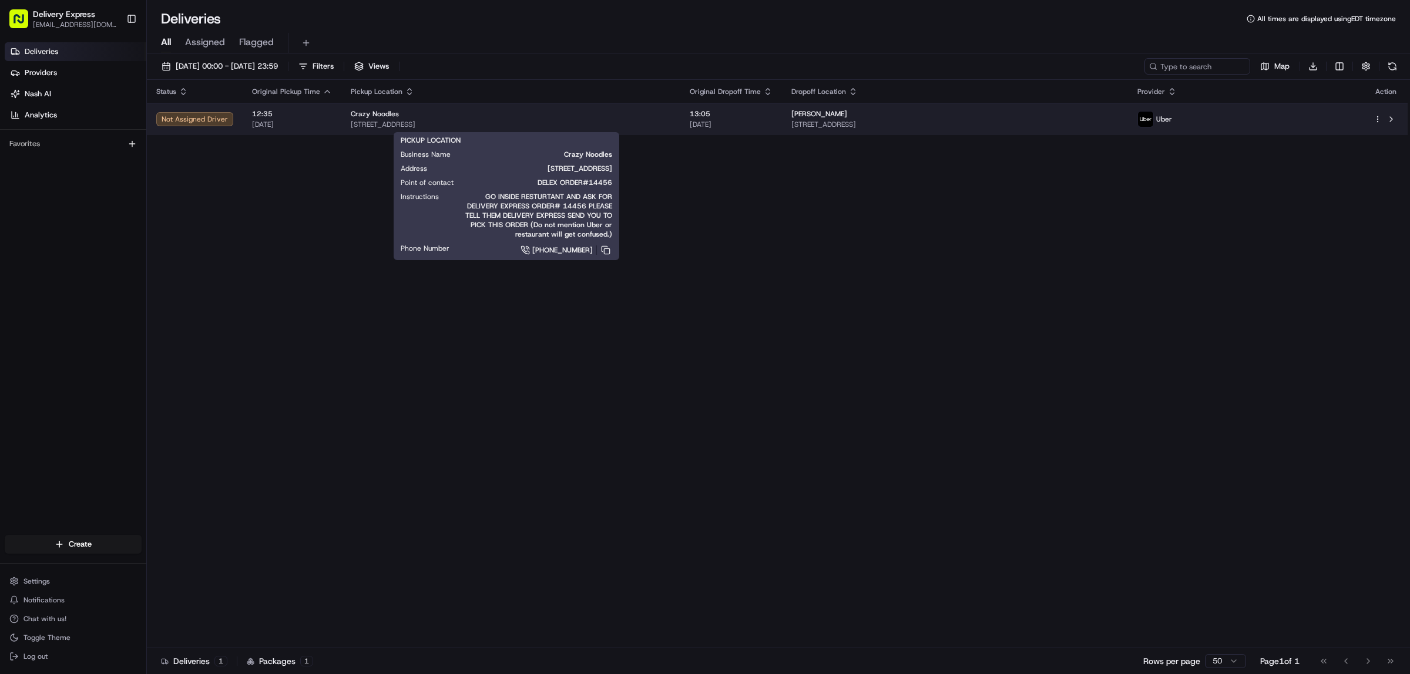
click at [571, 118] on div "Crazy Noodles" at bounding box center [511, 113] width 320 height 9
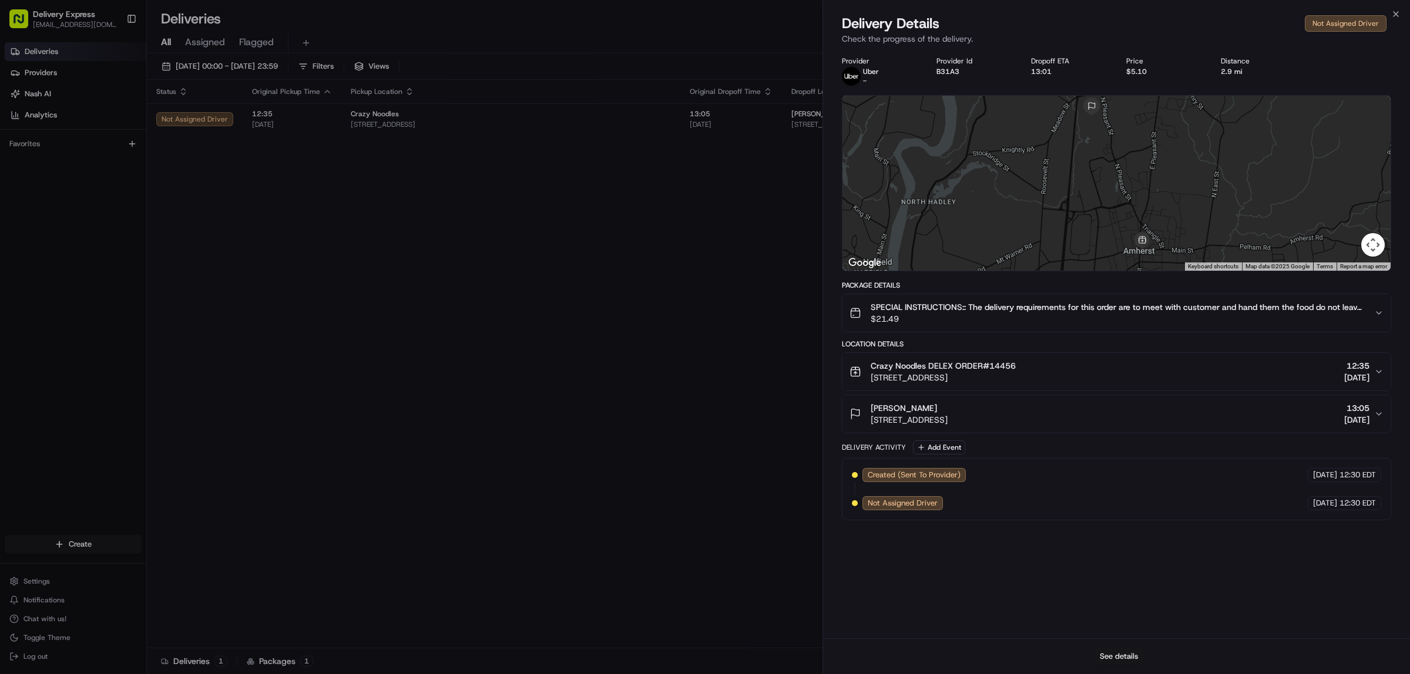
click at [1126, 658] on button "See details" at bounding box center [1118, 656] width 49 height 16
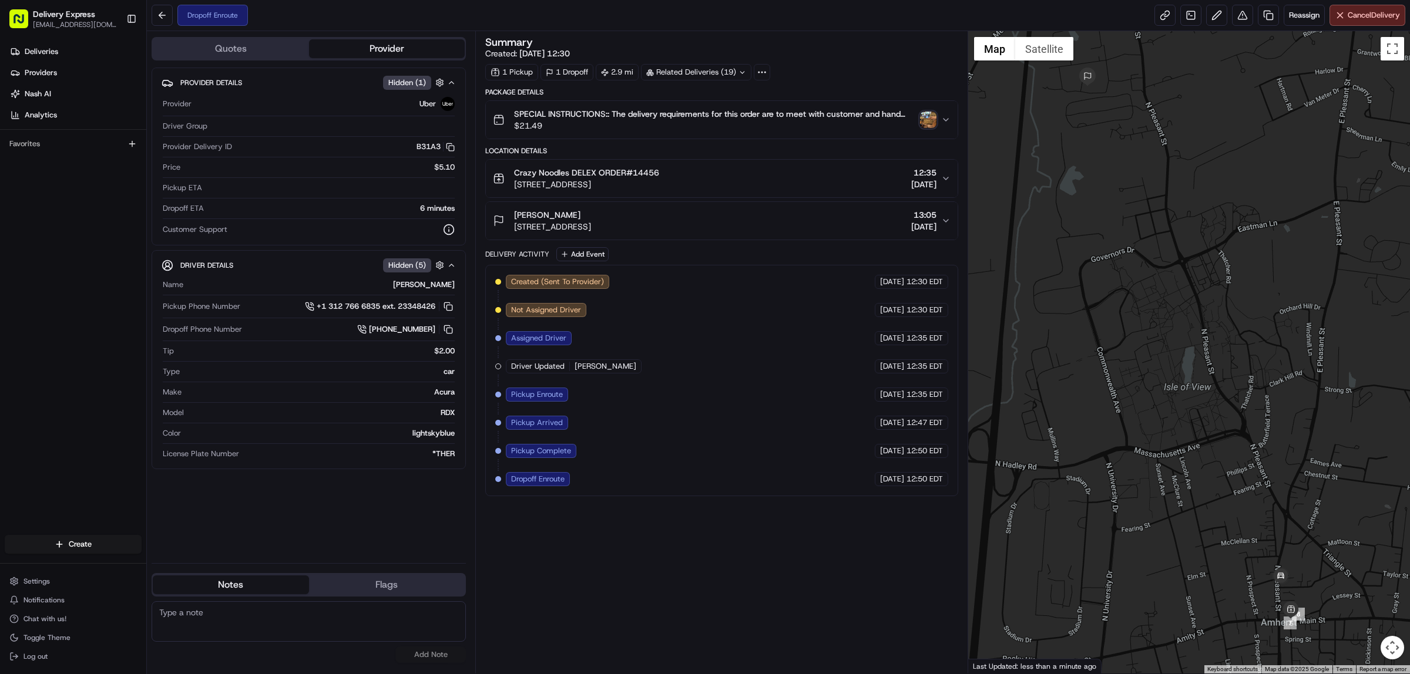
click at [929, 118] on img "button" at bounding box center [928, 120] width 16 height 16
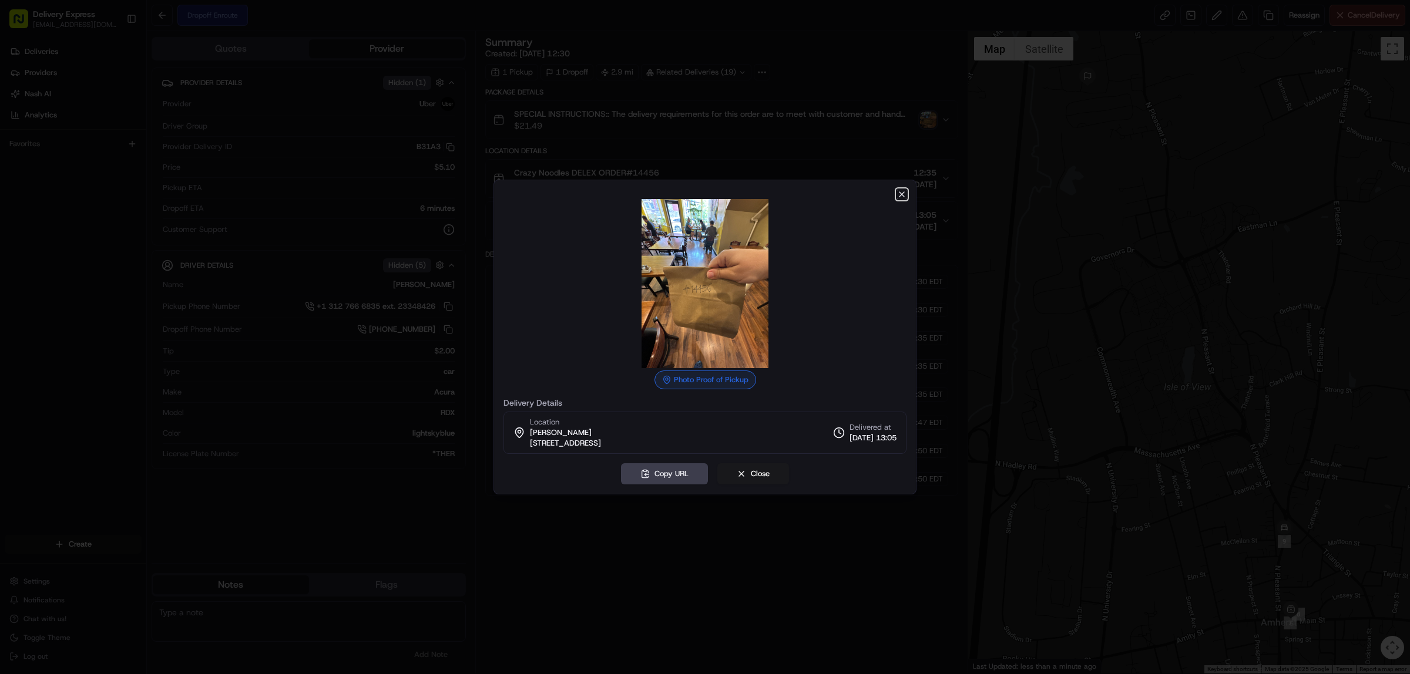
click at [903, 190] on icon "button" at bounding box center [901, 194] width 9 height 9
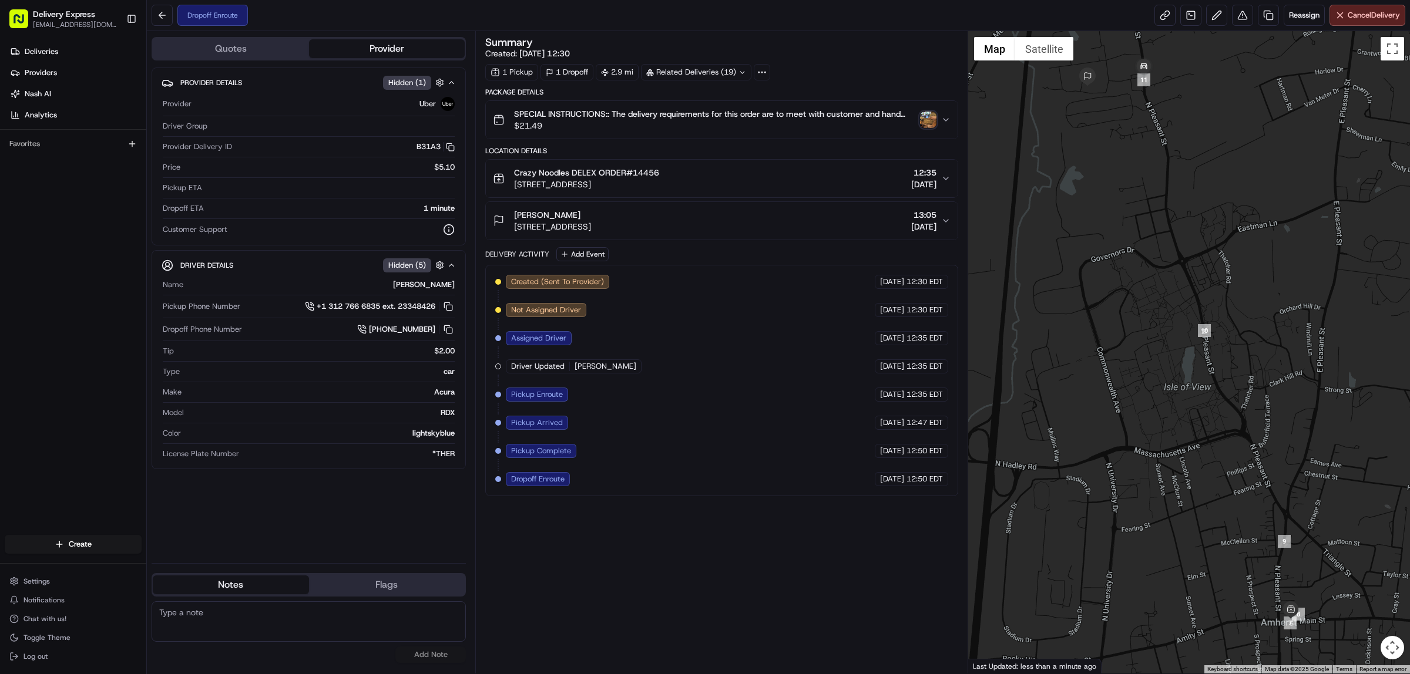
click at [821, 602] on div "Summary Created: [DATE] 12:30 1 Pickup 1 Dropoff 2.9 mi Related Deliveries (19)…" at bounding box center [721, 352] width 473 height 631
click at [729, 600] on div "Summary Created: [DATE] 12:30 1 Pickup 1 Dropoff 2.9 mi Related Deliveries (19)…" at bounding box center [721, 352] width 473 height 631
click at [736, 592] on div "Summary Created: [DATE] 12:30 1 Pickup 1 Dropoff 2.9 mi Related Deliveries (19)…" at bounding box center [721, 352] width 473 height 631
click at [925, 117] on img "button" at bounding box center [928, 120] width 16 height 16
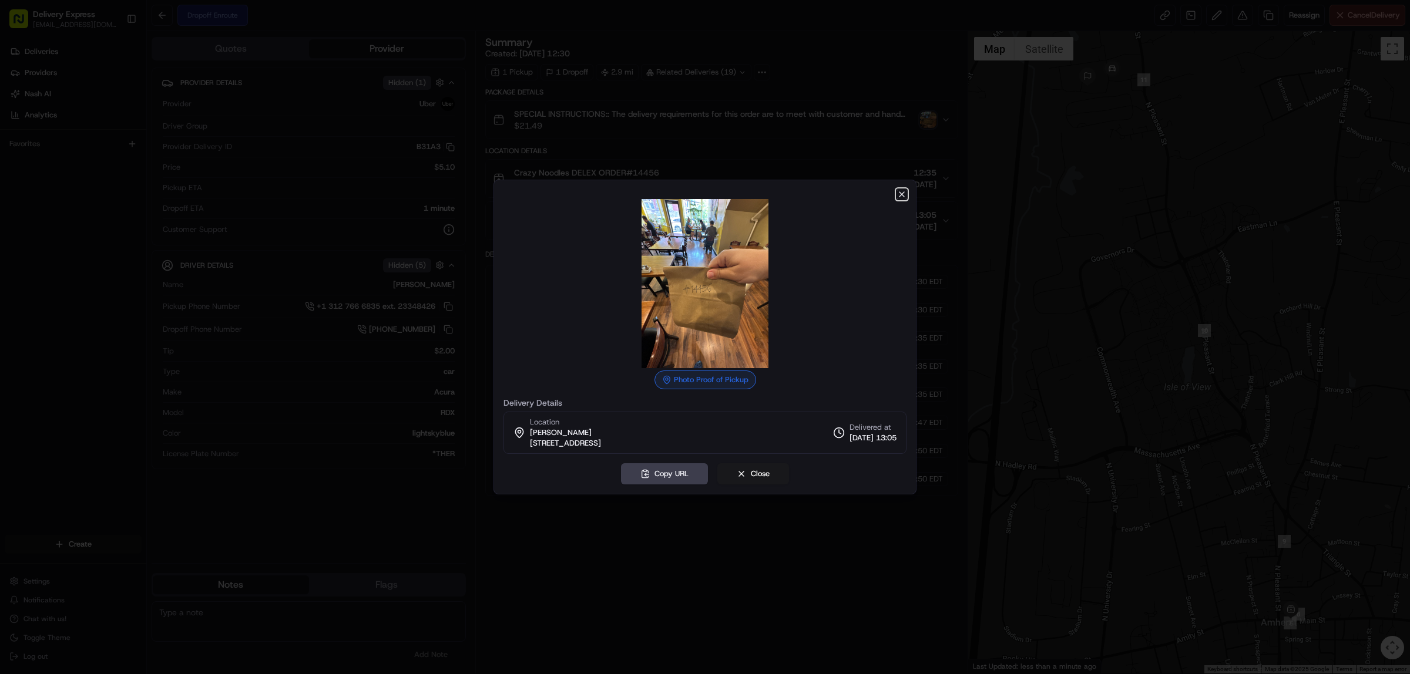
click at [900, 191] on icon "button" at bounding box center [901, 194] width 9 height 9
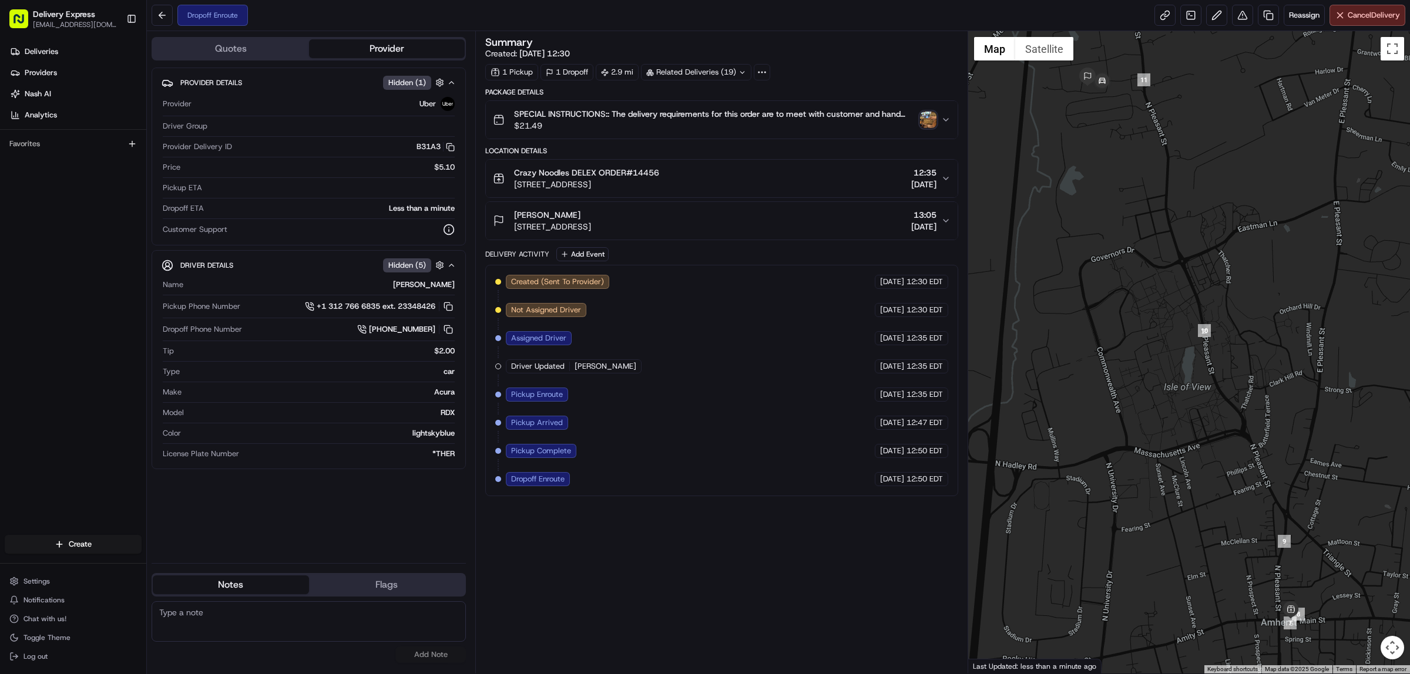
click at [924, 122] on img "button" at bounding box center [928, 120] width 16 height 16
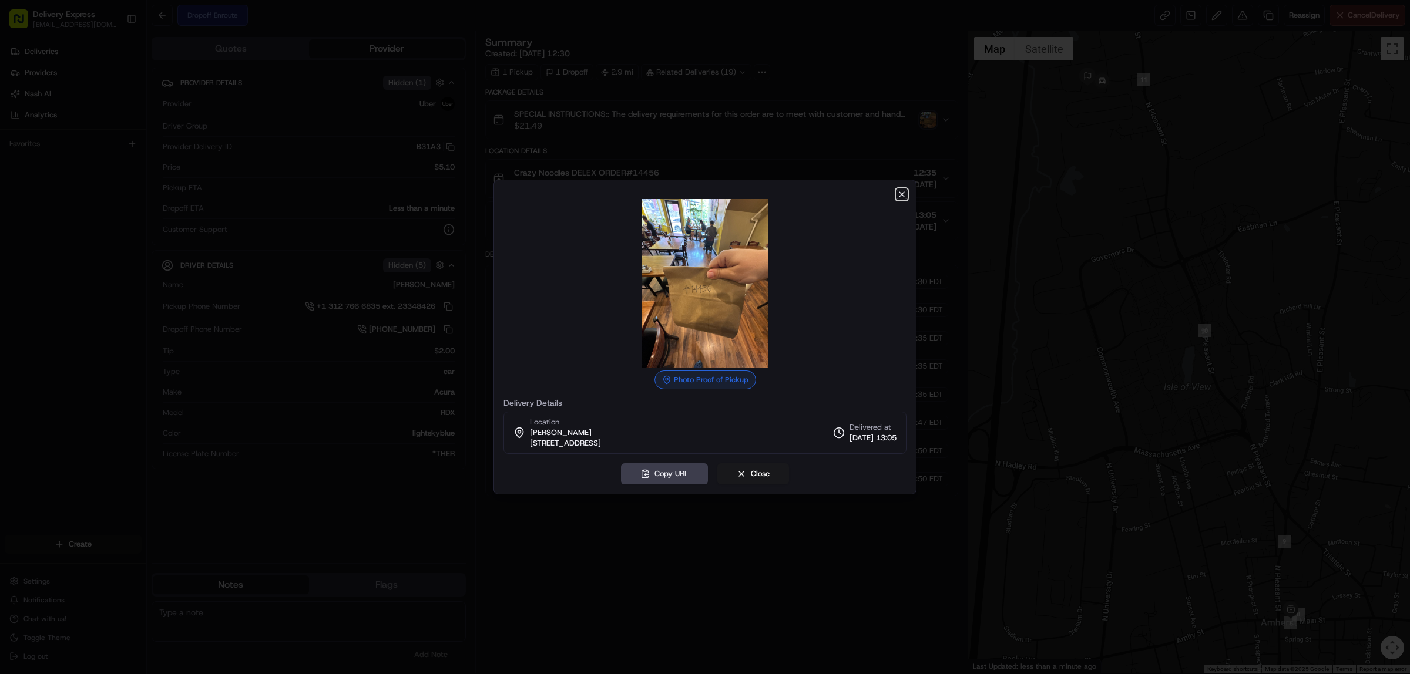
click at [902, 198] on icon "button" at bounding box center [901, 194] width 9 height 9
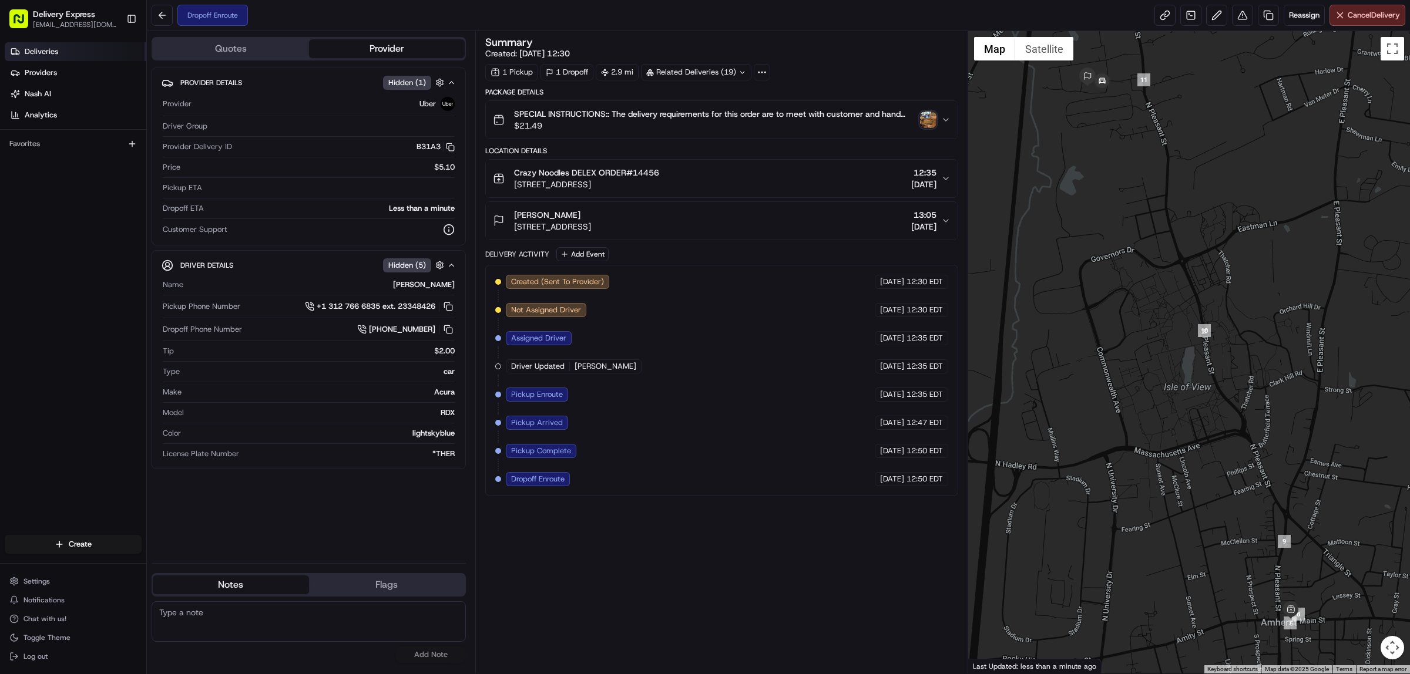
click at [39, 53] on span "Deliveries" at bounding box center [41, 51] width 33 height 11
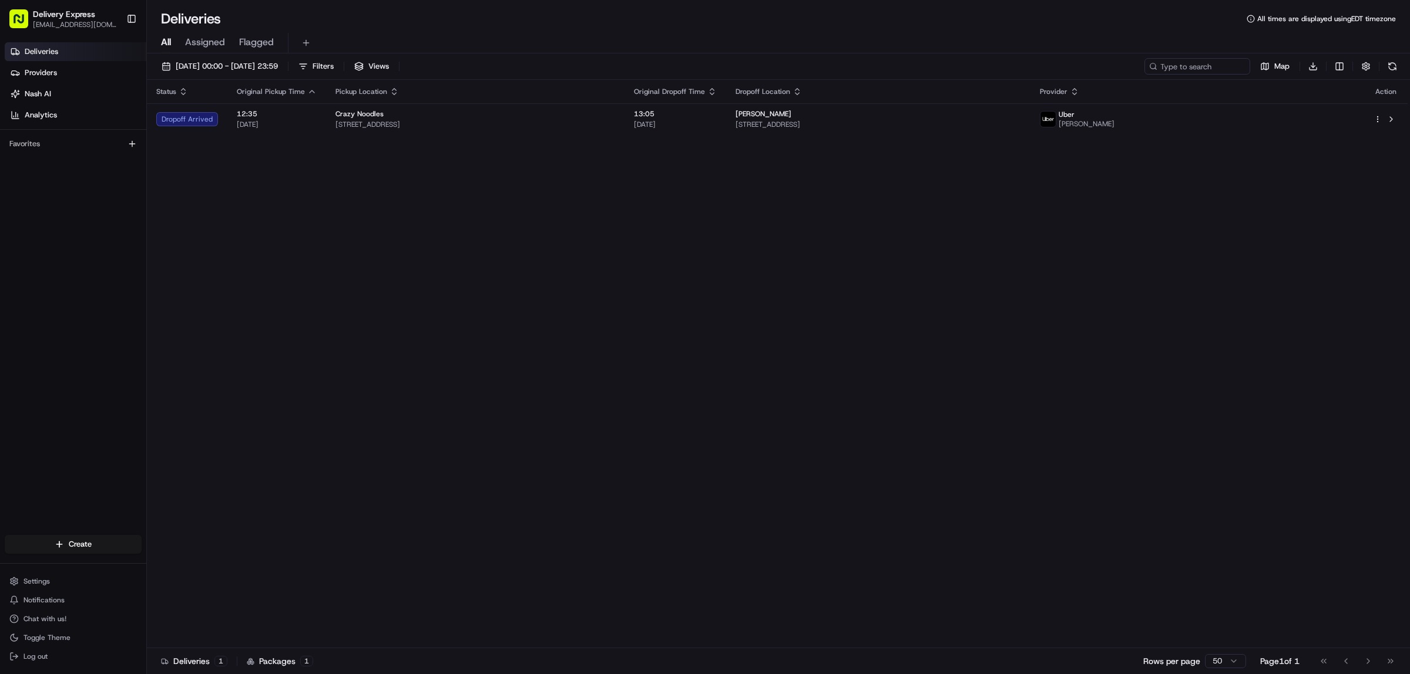
click at [453, 259] on div "Status Original Pickup Time Pickup Location Original Dropoff Time Dropoff Locat…" at bounding box center [777, 364] width 1260 height 569
